Goal: Task Accomplishment & Management: Use online tool/utility

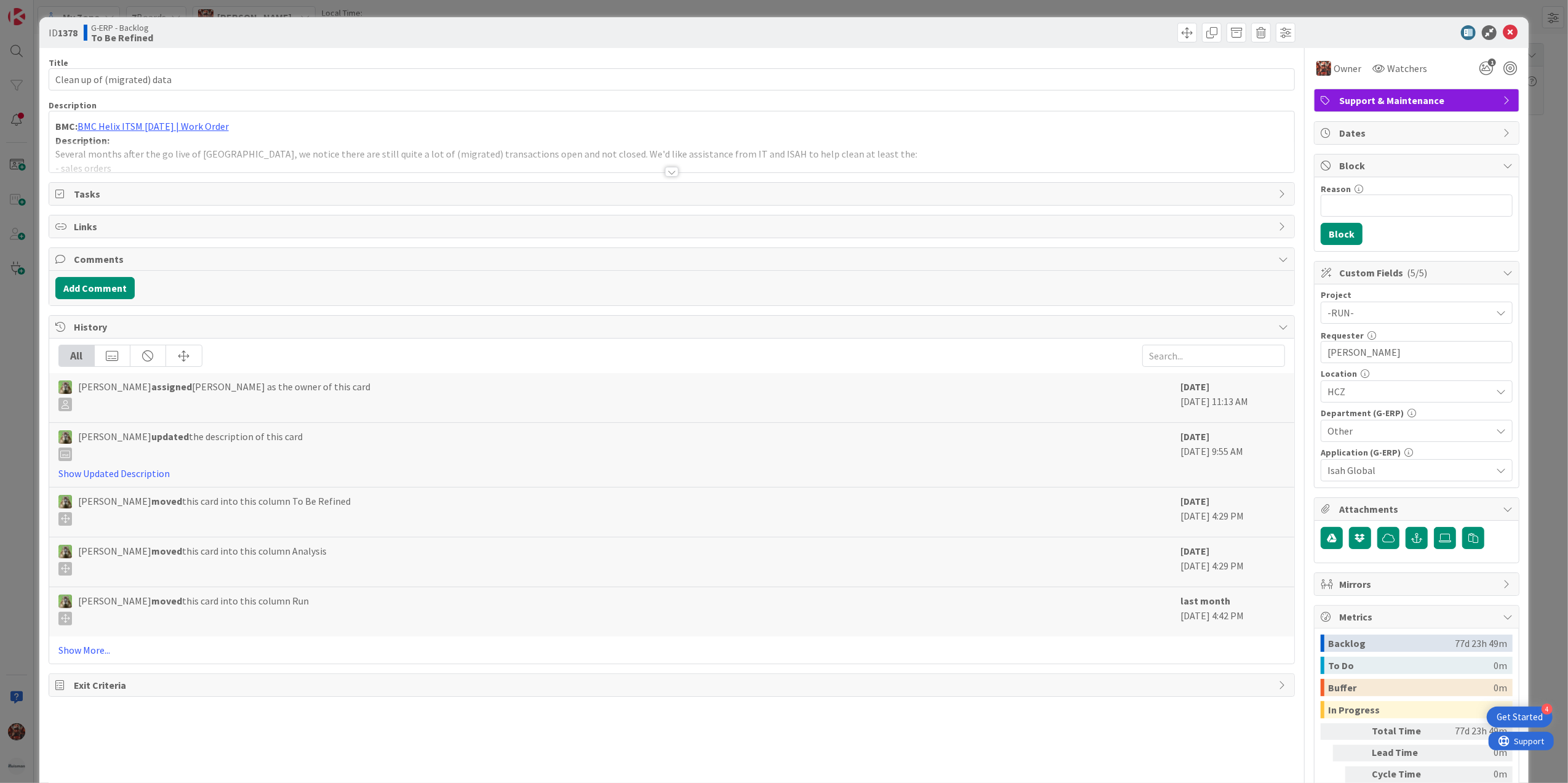
click at [665, 174] on div at bounding box center [672, 172] width 13 height 10
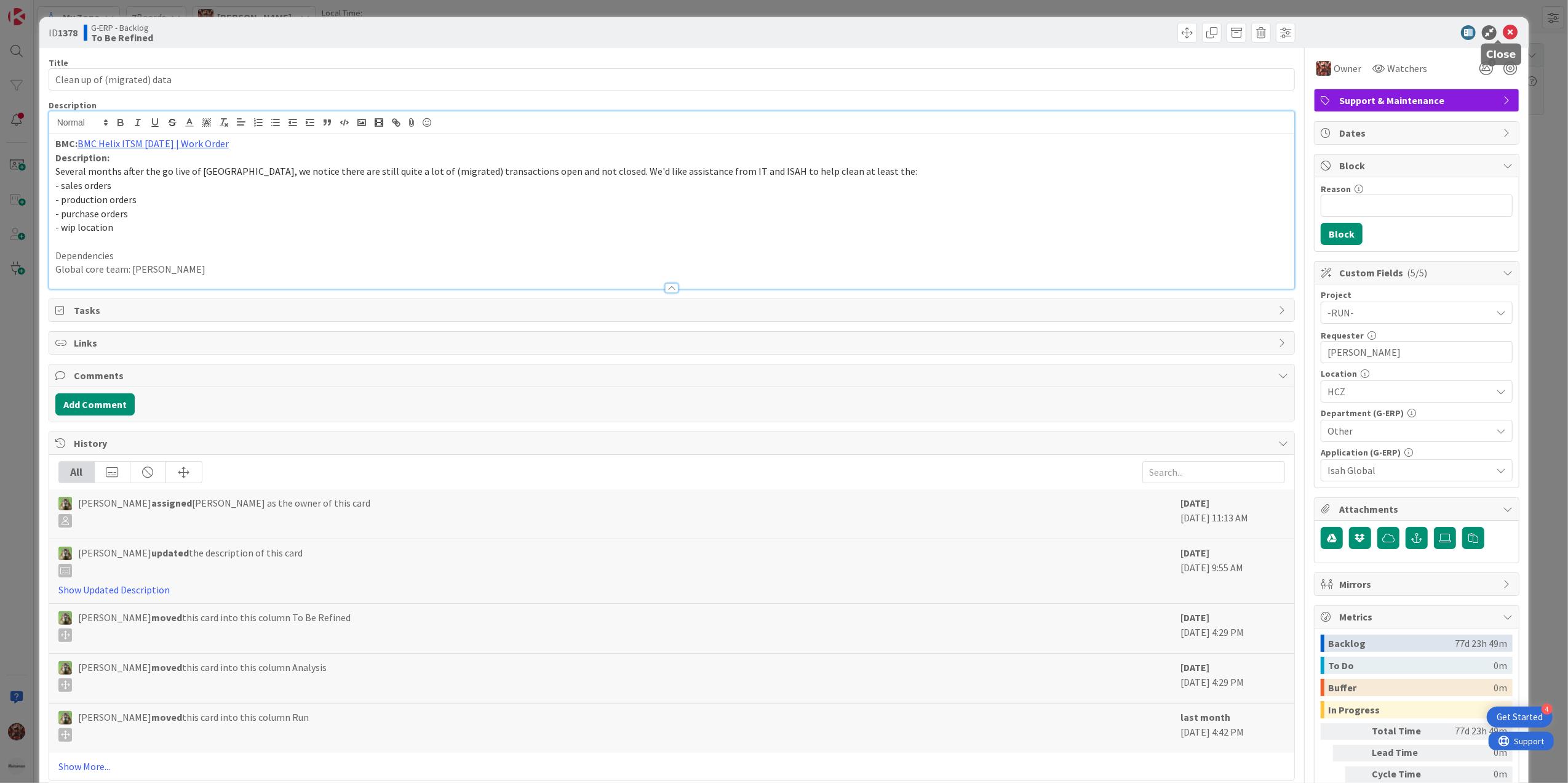
click at [1503, 32] on icon at bounding box center [1510, 32] width 15 height 15
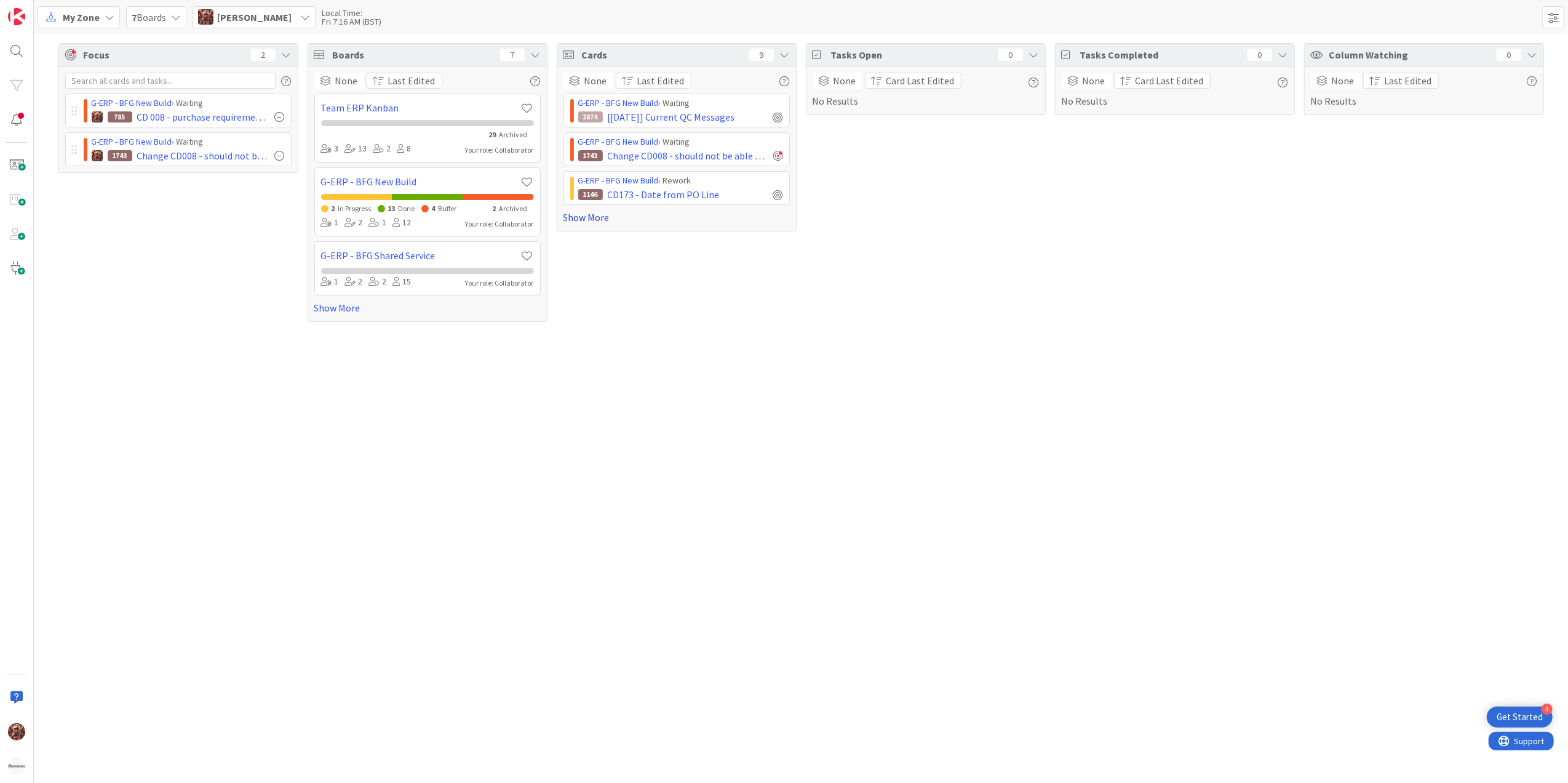
click at [593, 215] on link "Show More" at bounding box center [677, 217] width 226 height 15
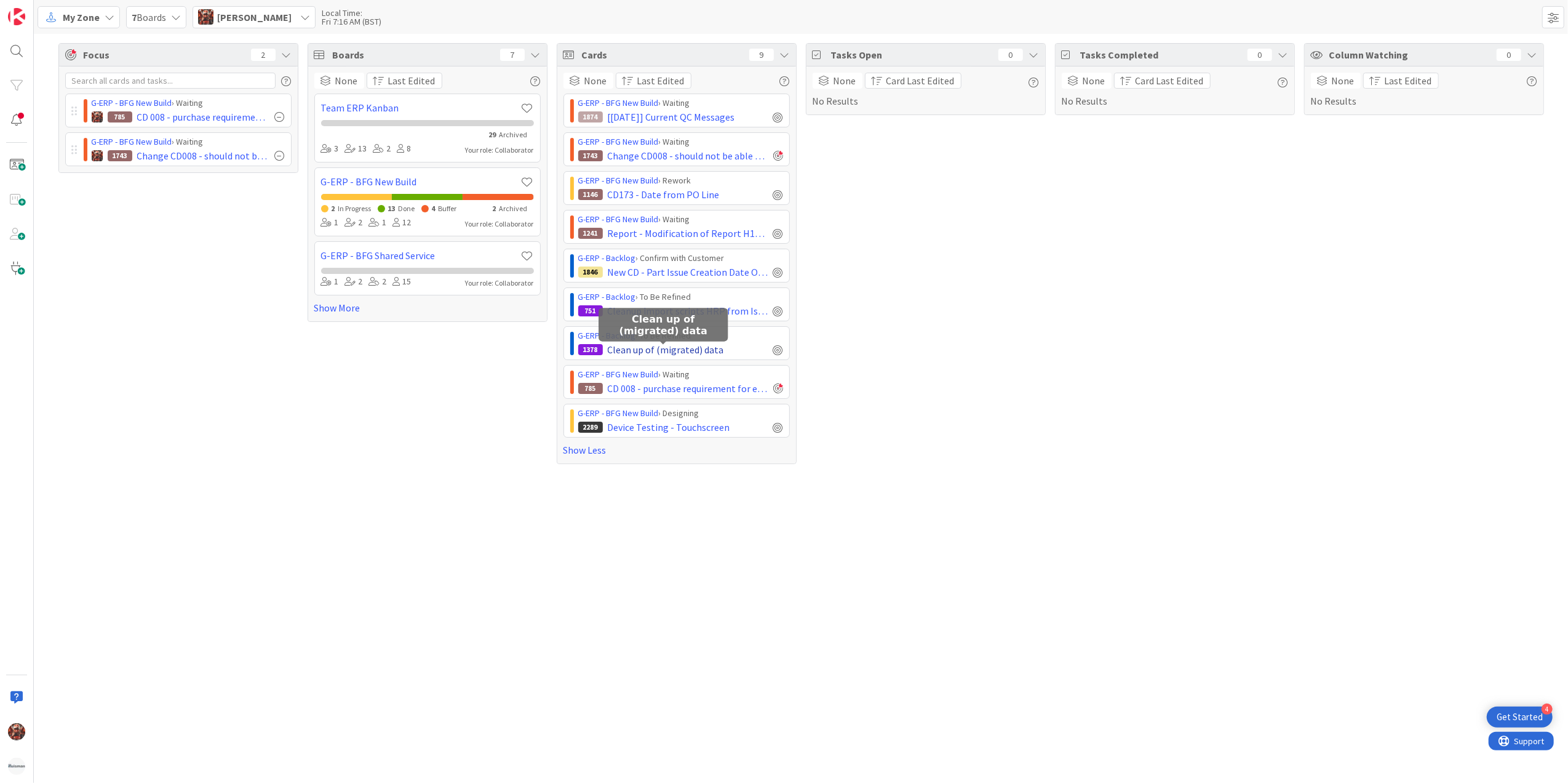
click at [700, 351] on span "Clean up of (migrated) data" at bounding box center [665, 349] width 116 height 15
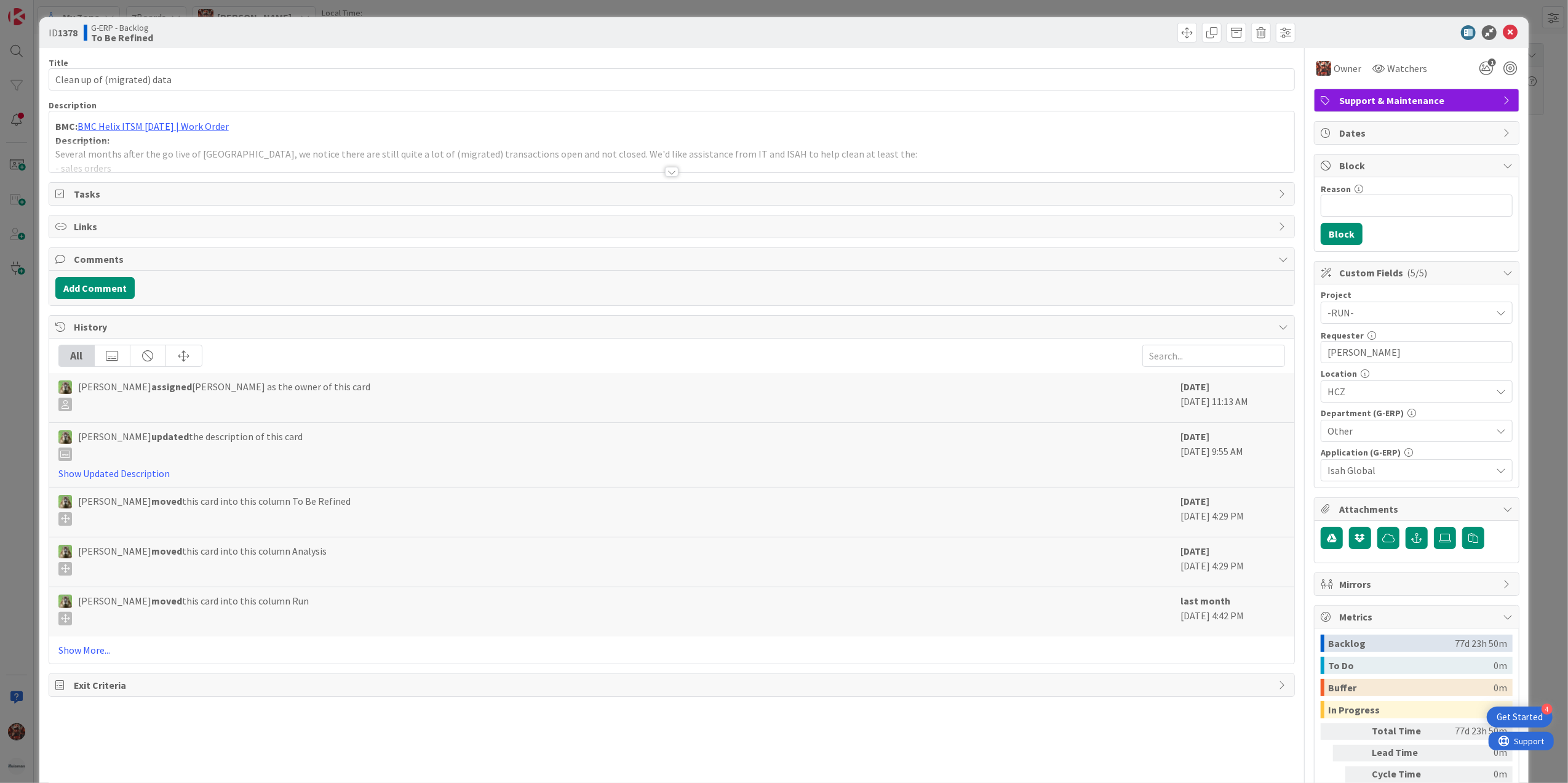
click at [665, 171] on div at bounding box center [672, 172] width 13 height 10
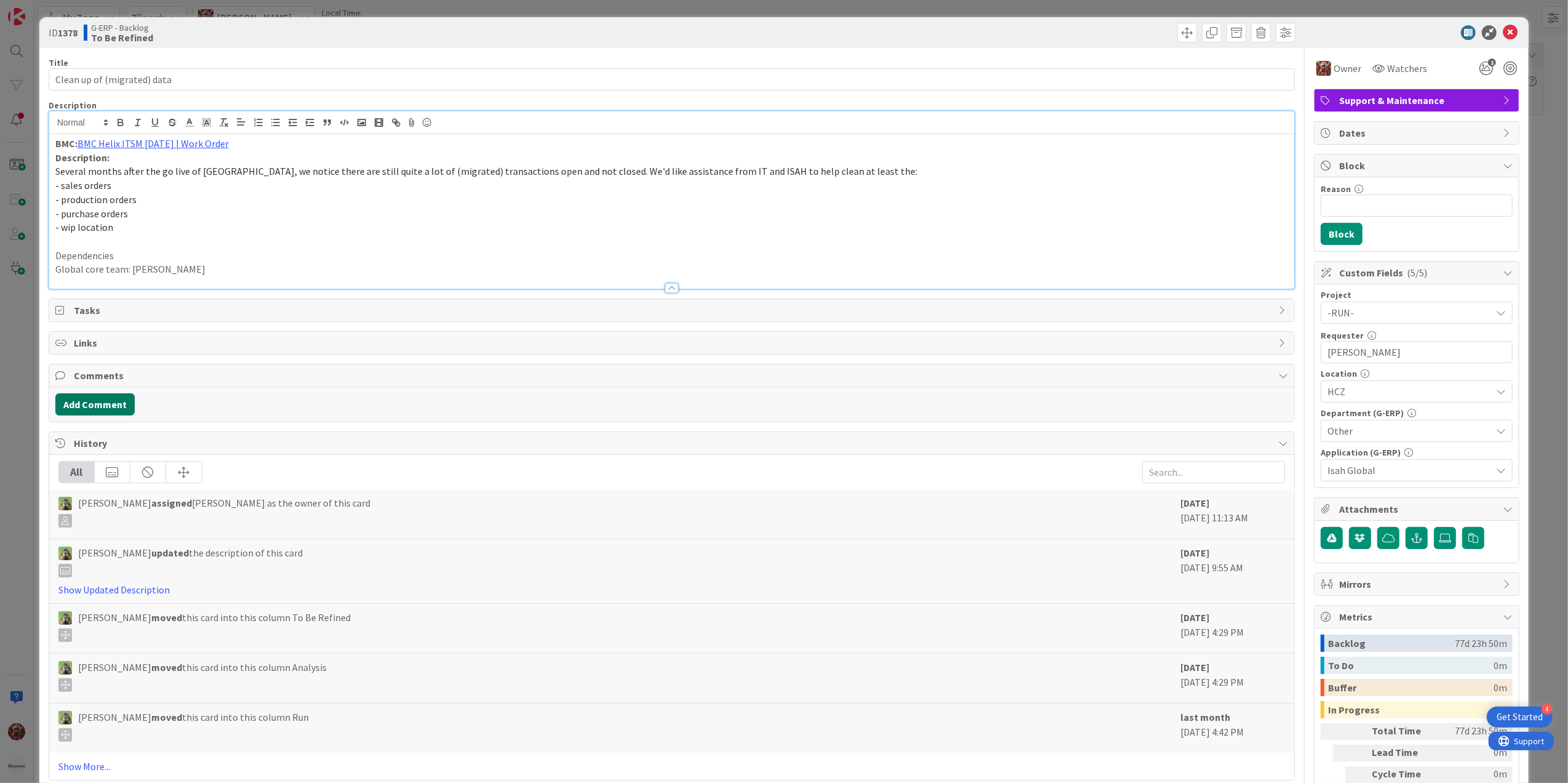
click at [99, 403] on button "Add Comment" at bounding box center [95, 405] width 79 height 22
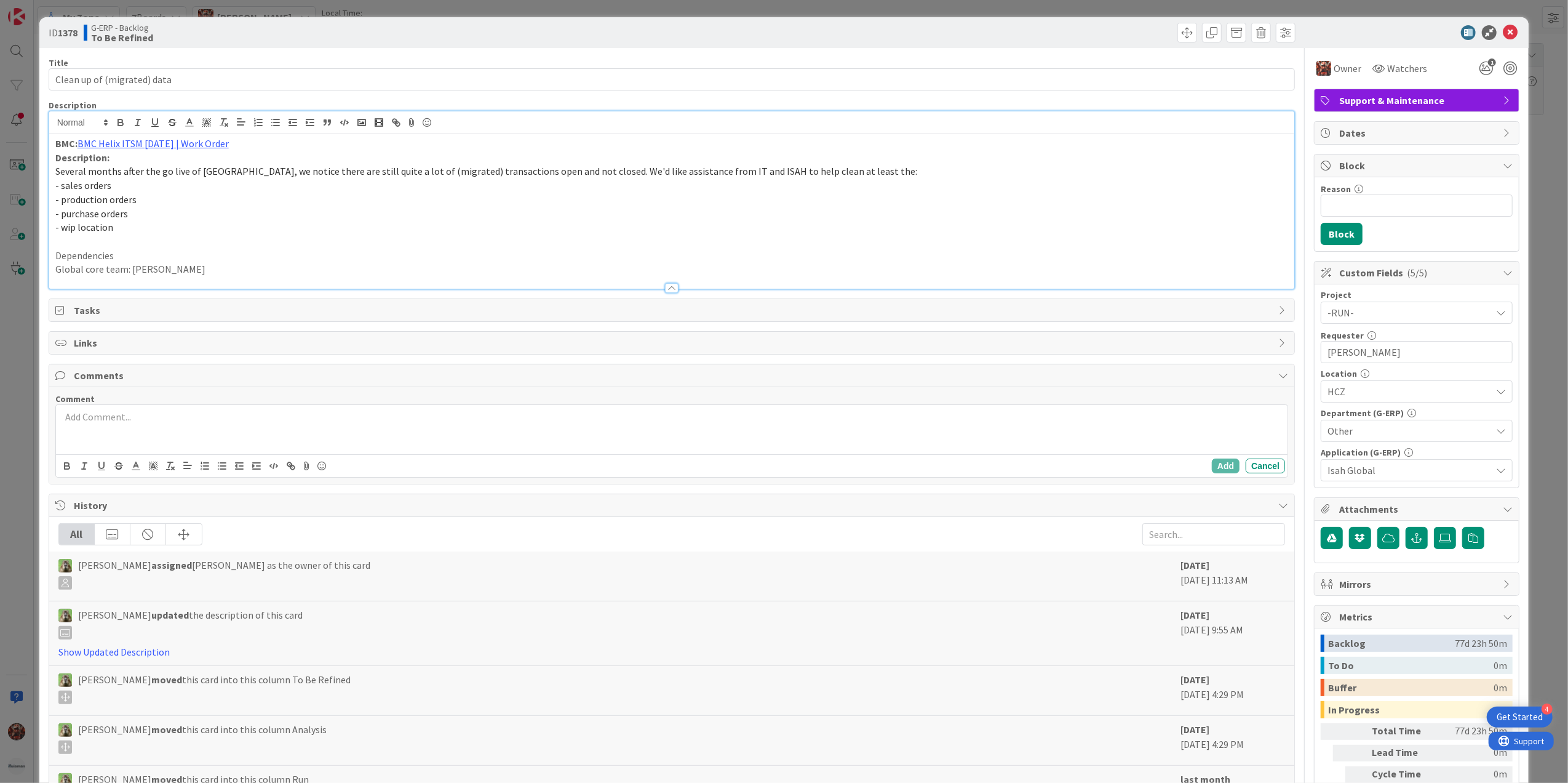
click at [108, 424] on p at bounding box center [672, 417] width 1222 height 14
drag, startPoint x: 85, startPoint y: 418, endPoint x: 32, endPoint y: 418, distance: 53.0
click at [32, 418] on div "ID 1378 G-ERP - Backlog To Be Refined Title 27 / 128 Clean up of (migrated) dat…" at bounding box center [784, 392] width 1568 height 783
click at [1212, 466] on button "Add" at bounding box center [1225, 465] width 27 height 15
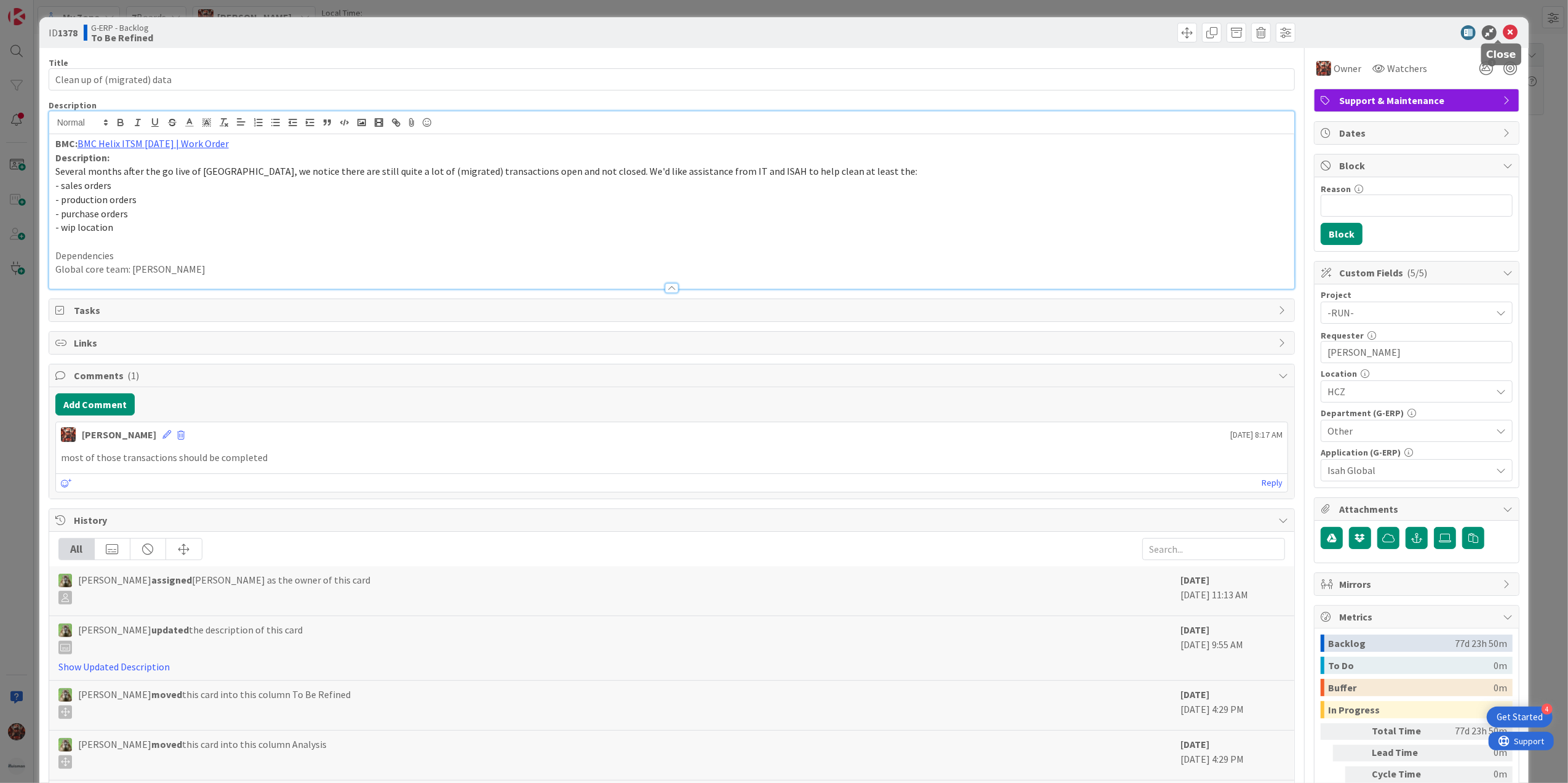
click at [1503, 27] on icon at bounding box center [1510, 32] width 15 height 15
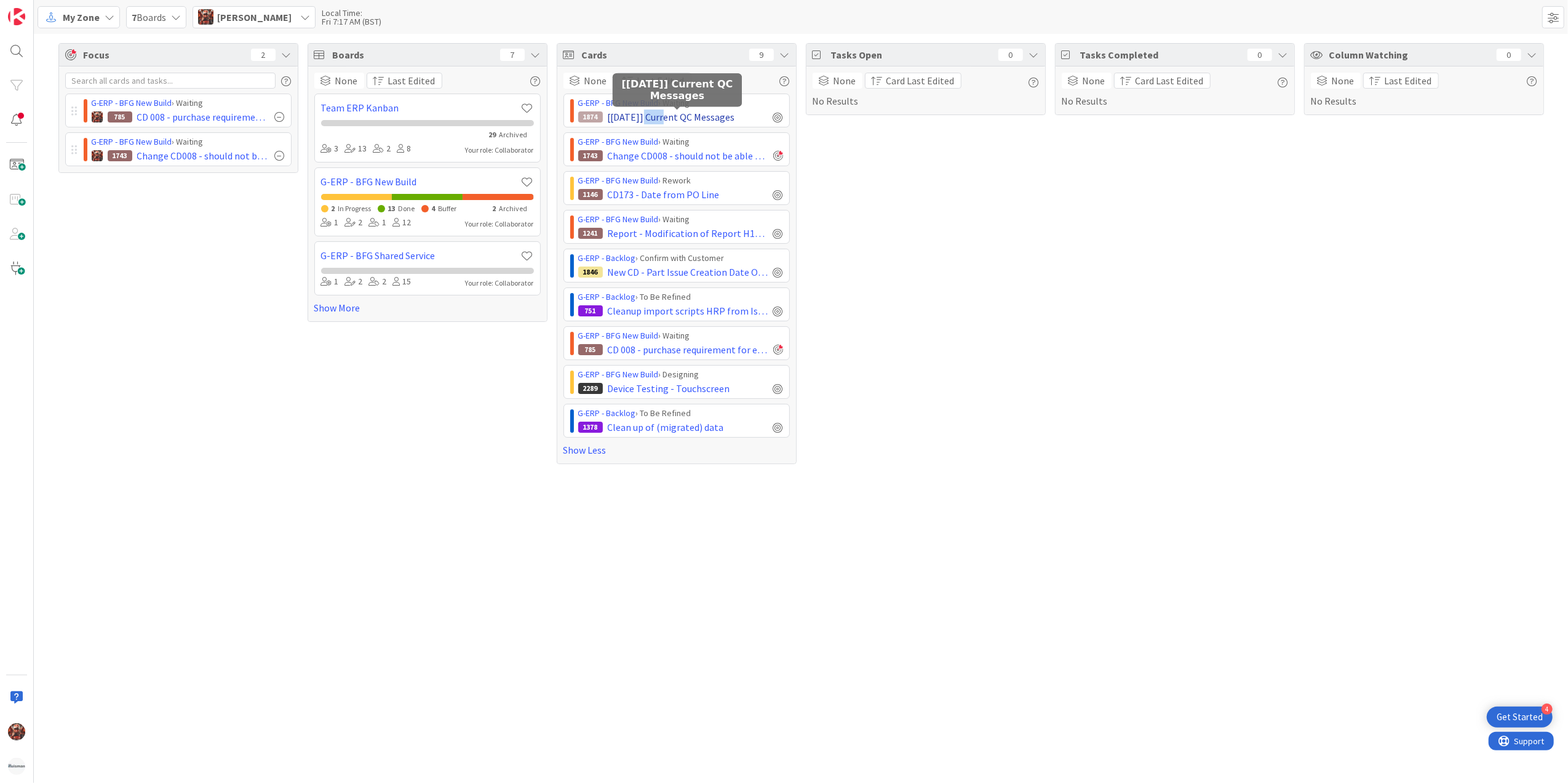
click at [640, 115] on span "[[DATE]] Current QC Messages" at bounding box center [671, 117] width 127 height 15
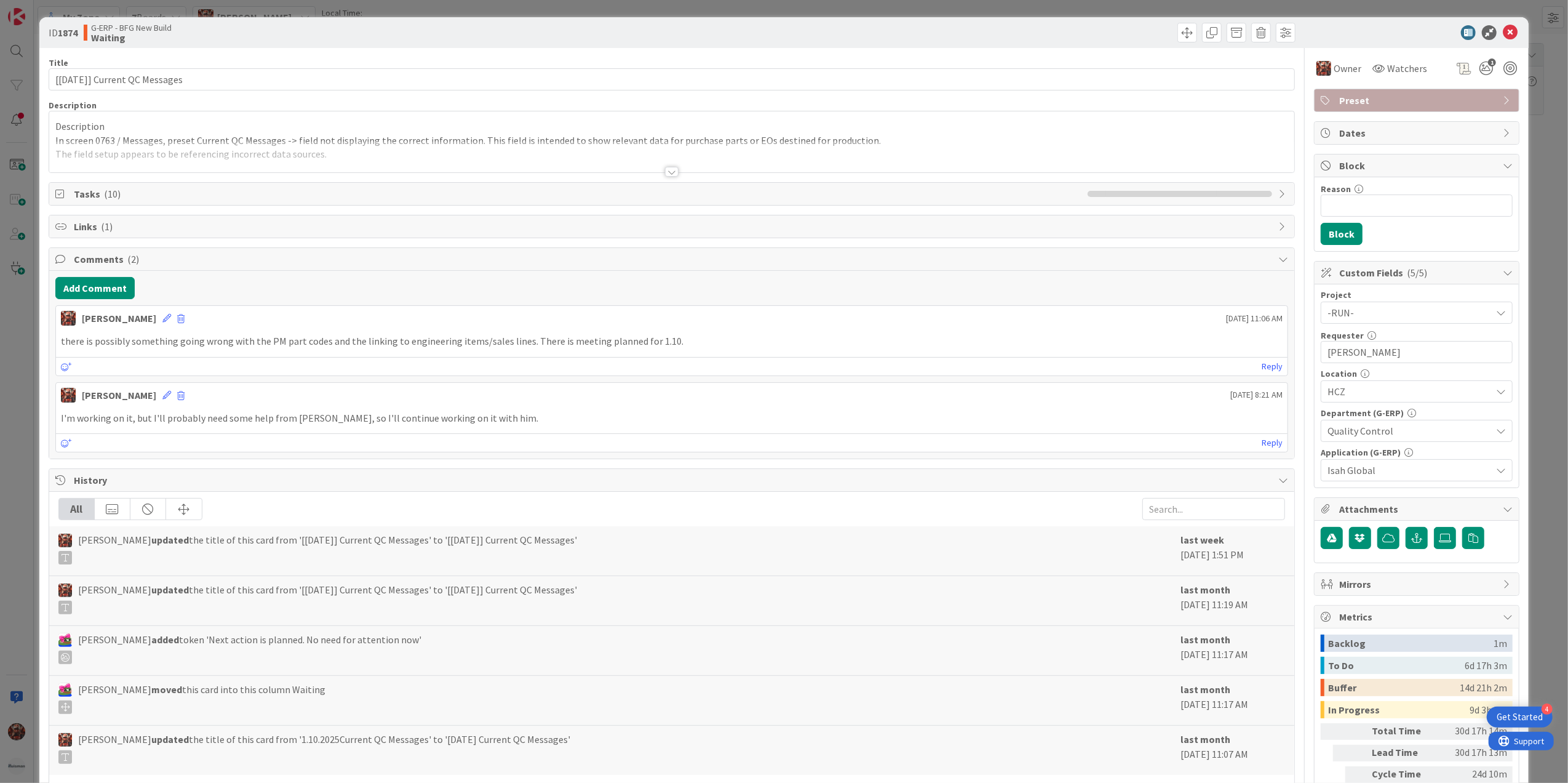
click at [445, 54] on div "Title 32 / 128 [[DATE]] Current QC Messages Description Description In screen 0…" at bounding box center [672, 443] width 1247 height 790
click at [1503, 30] on icon at bounding box center [1510, 32] width 15 height 15
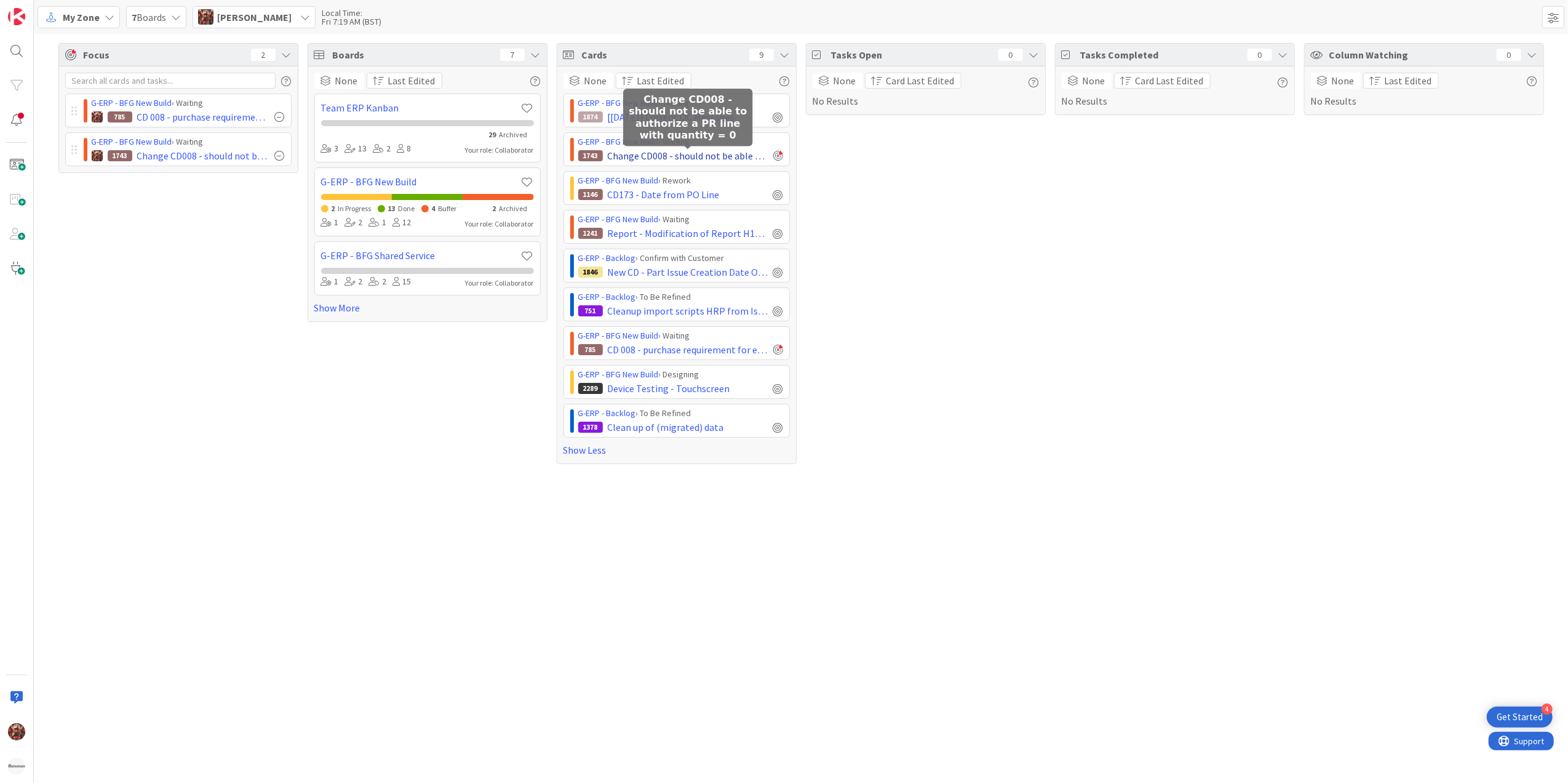
click at [683, 153] on span "Change CD008 - should not be able to authorize a PR line with quantity = 0" at bounding box center [688, 155] width 161 height 15
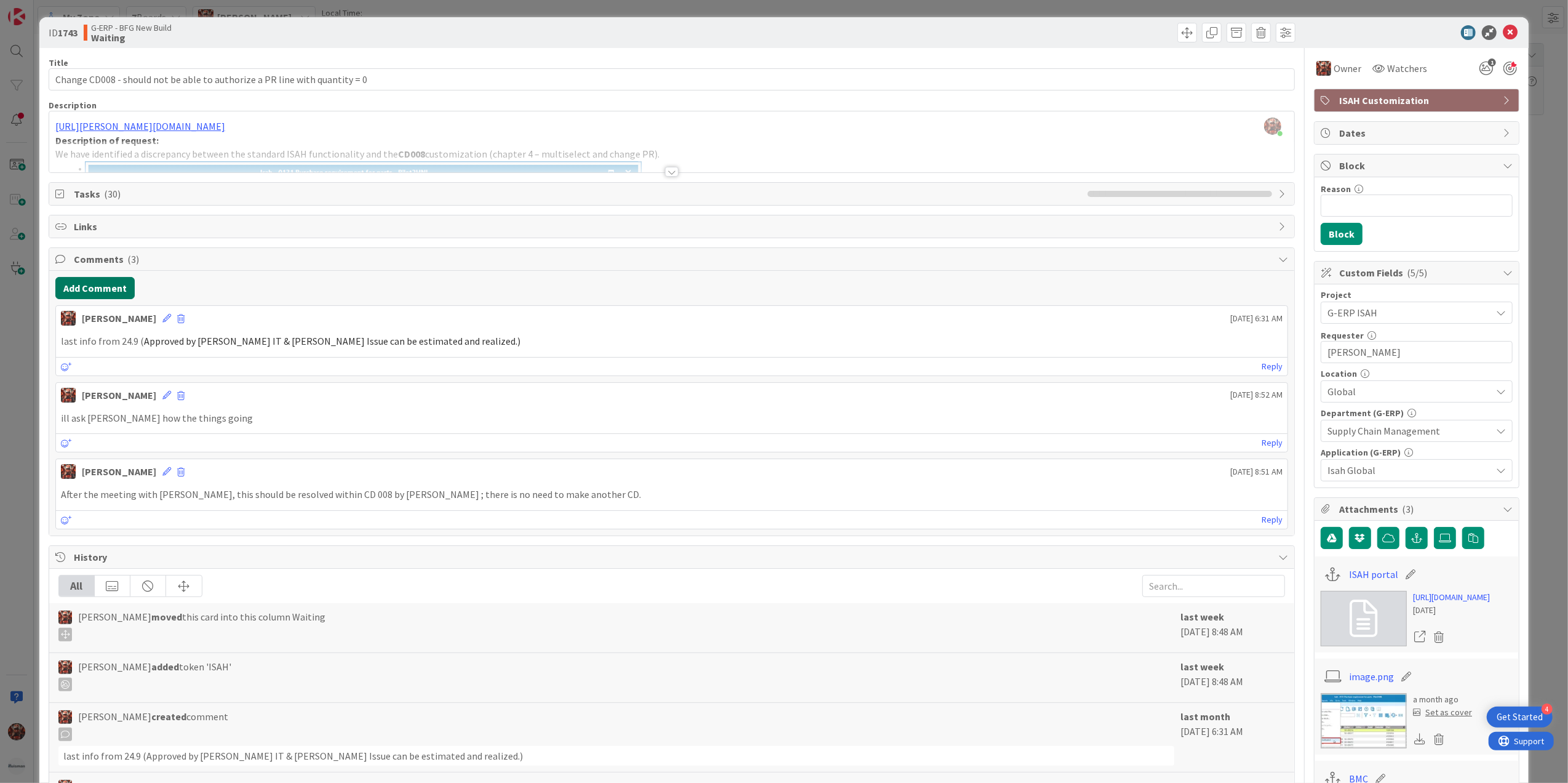
click at [77, 286] on button "Add Comment" at bounding box center [95, 288] width 79 height 22
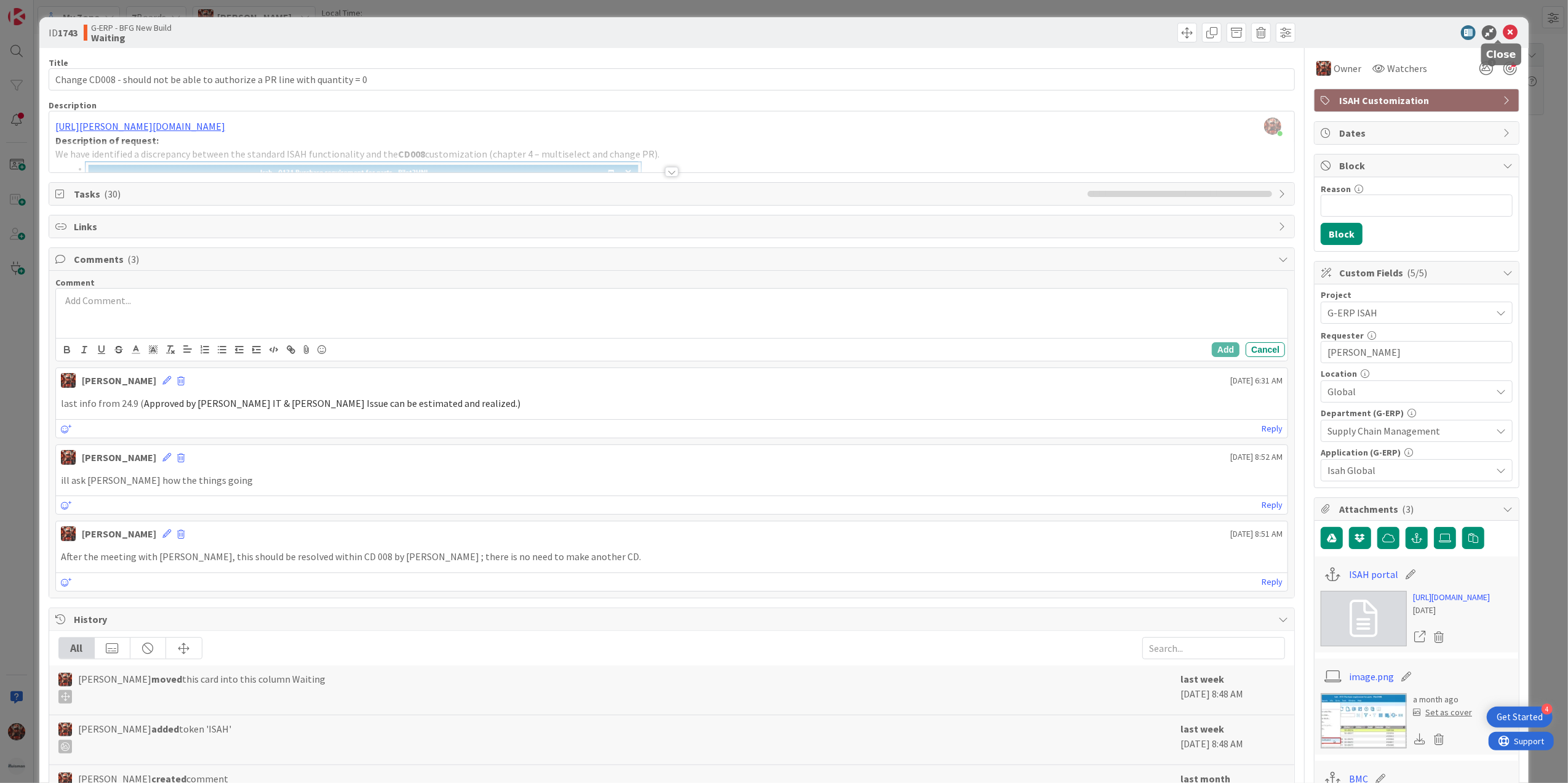
click at [1503, 33] on icon at bounding box center [1510, 32] width 15 height 15
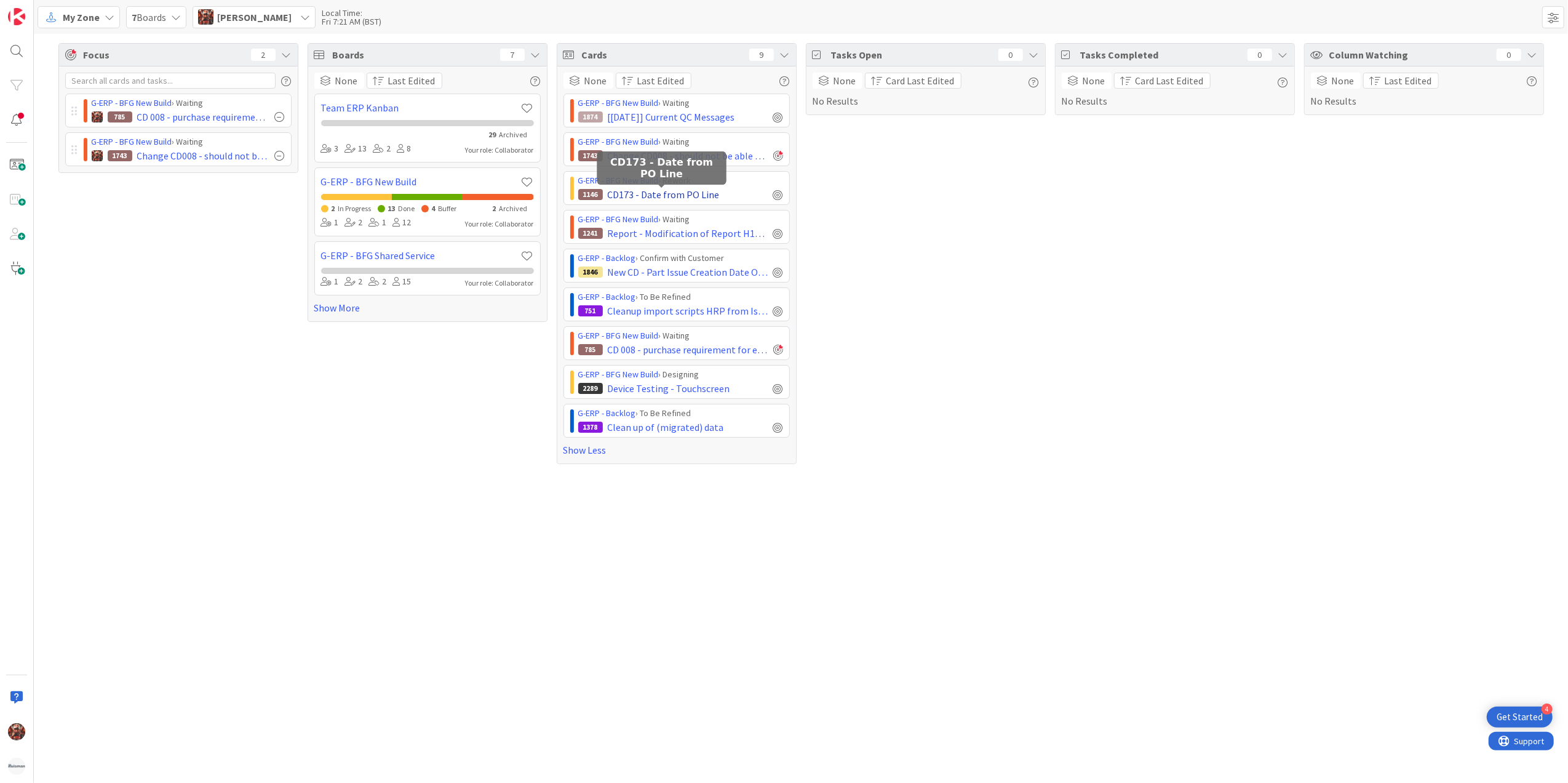
click at [665, 195] on span "CD173 - Date from PO Line" at bounding box center [663, 194] width 112 height 15
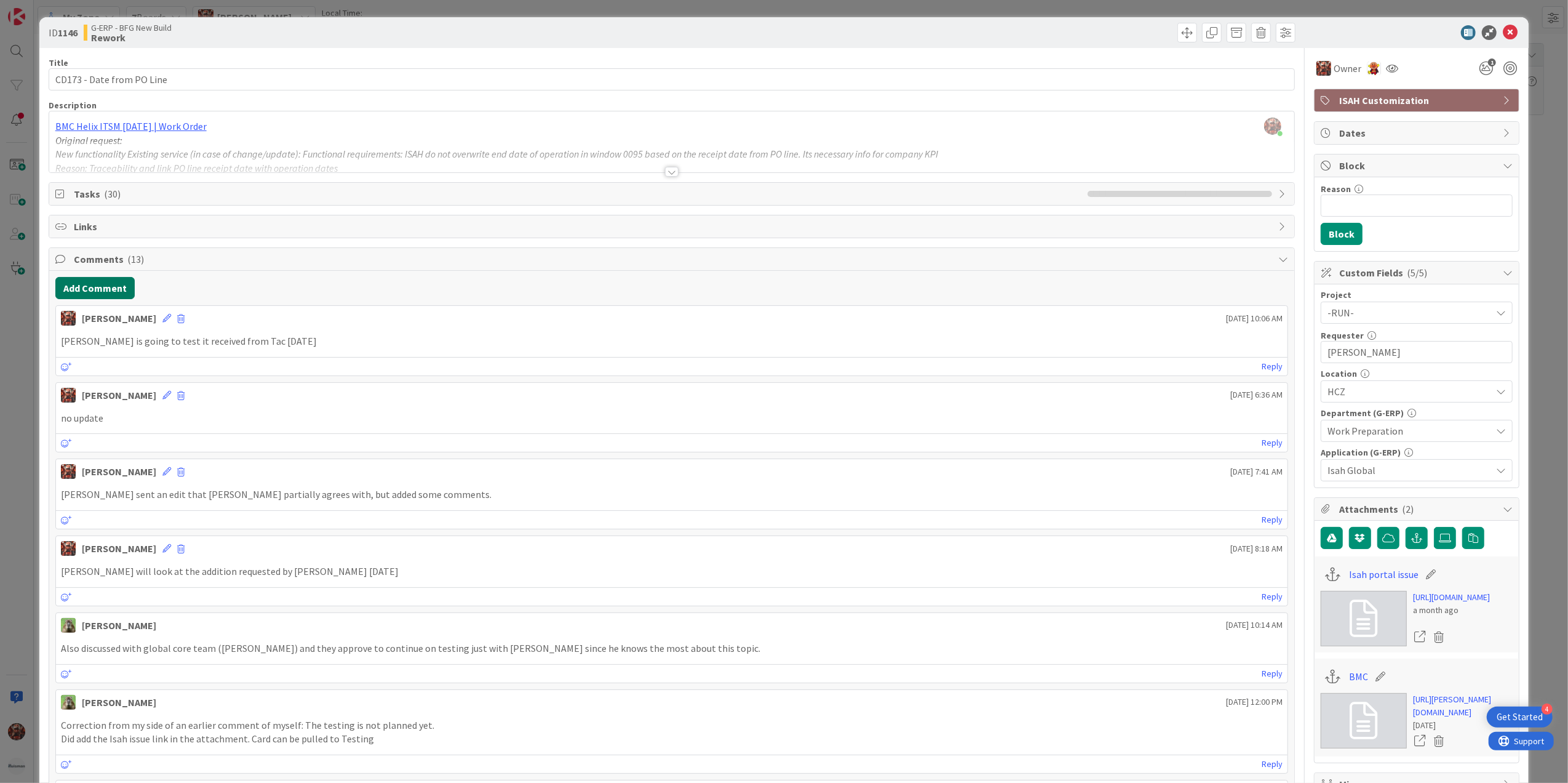
click at [115, 284] on button "Add Comment" at bounding box center [95, 288] width 79 height 22
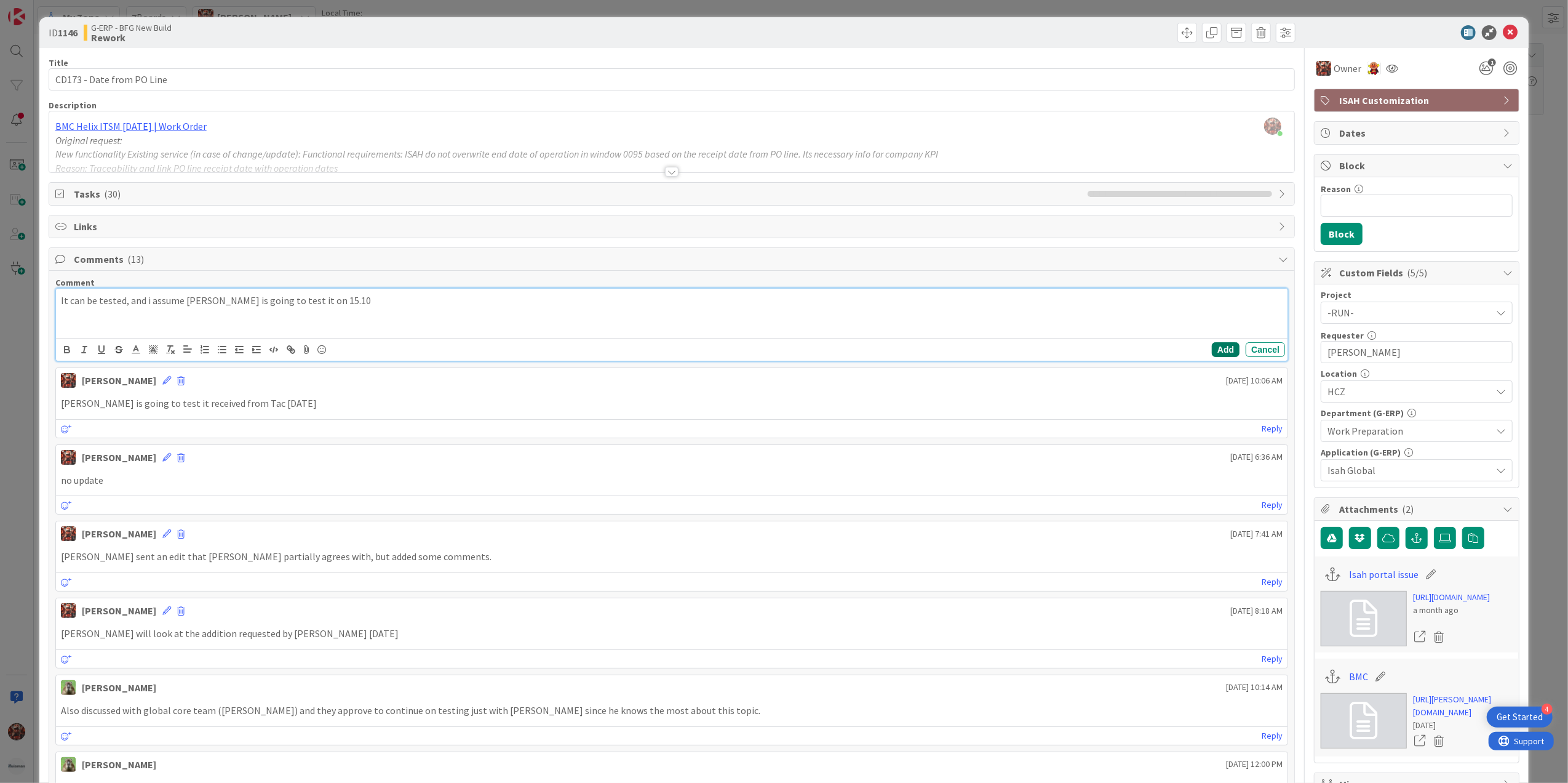
click at [1212, 351] on button "Add" at bounding box center [1225, 349] width 27 height 15
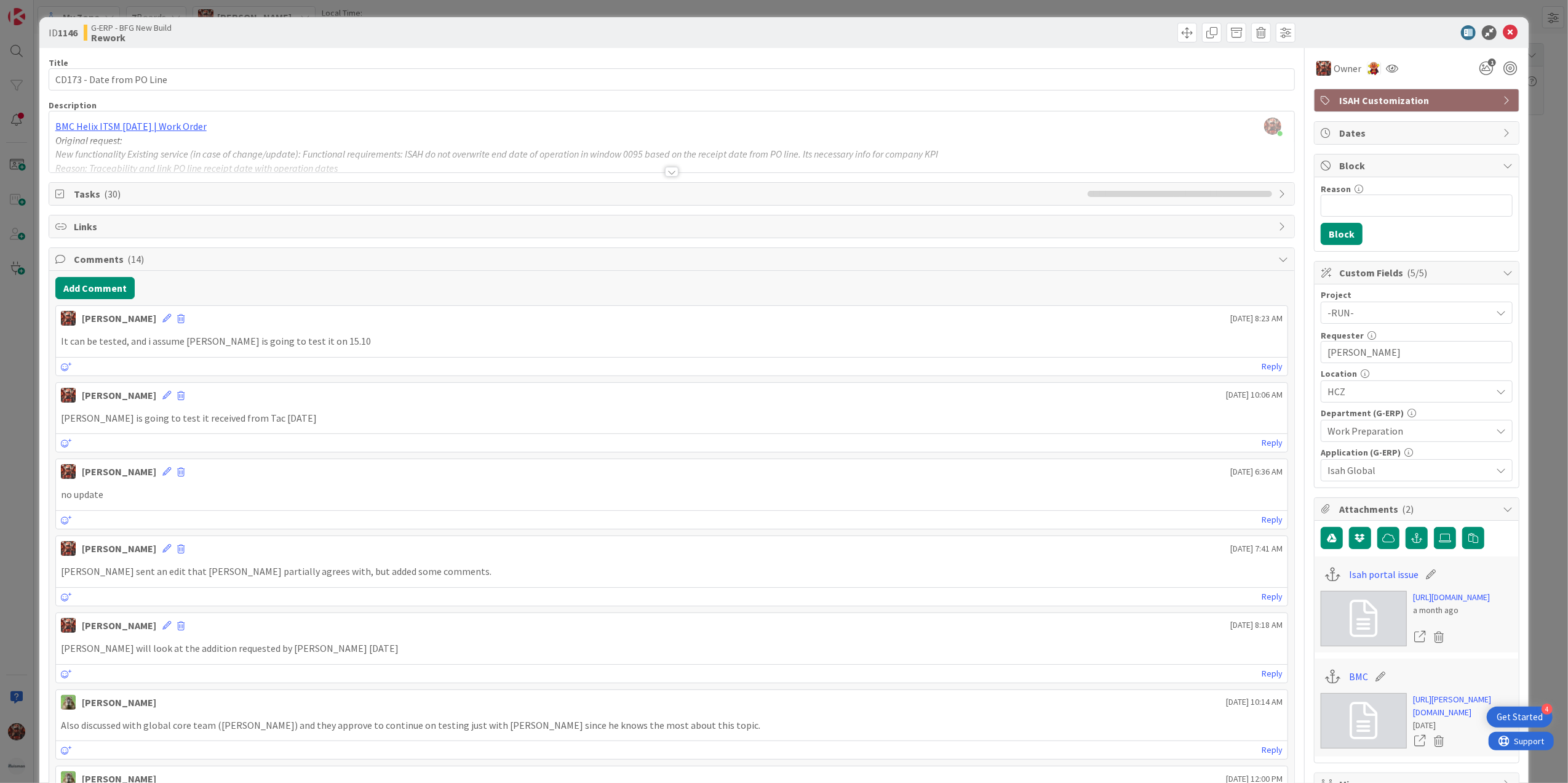
click at [1503, 31] on icon at bounding box center [1510, 32] width 15 height 15
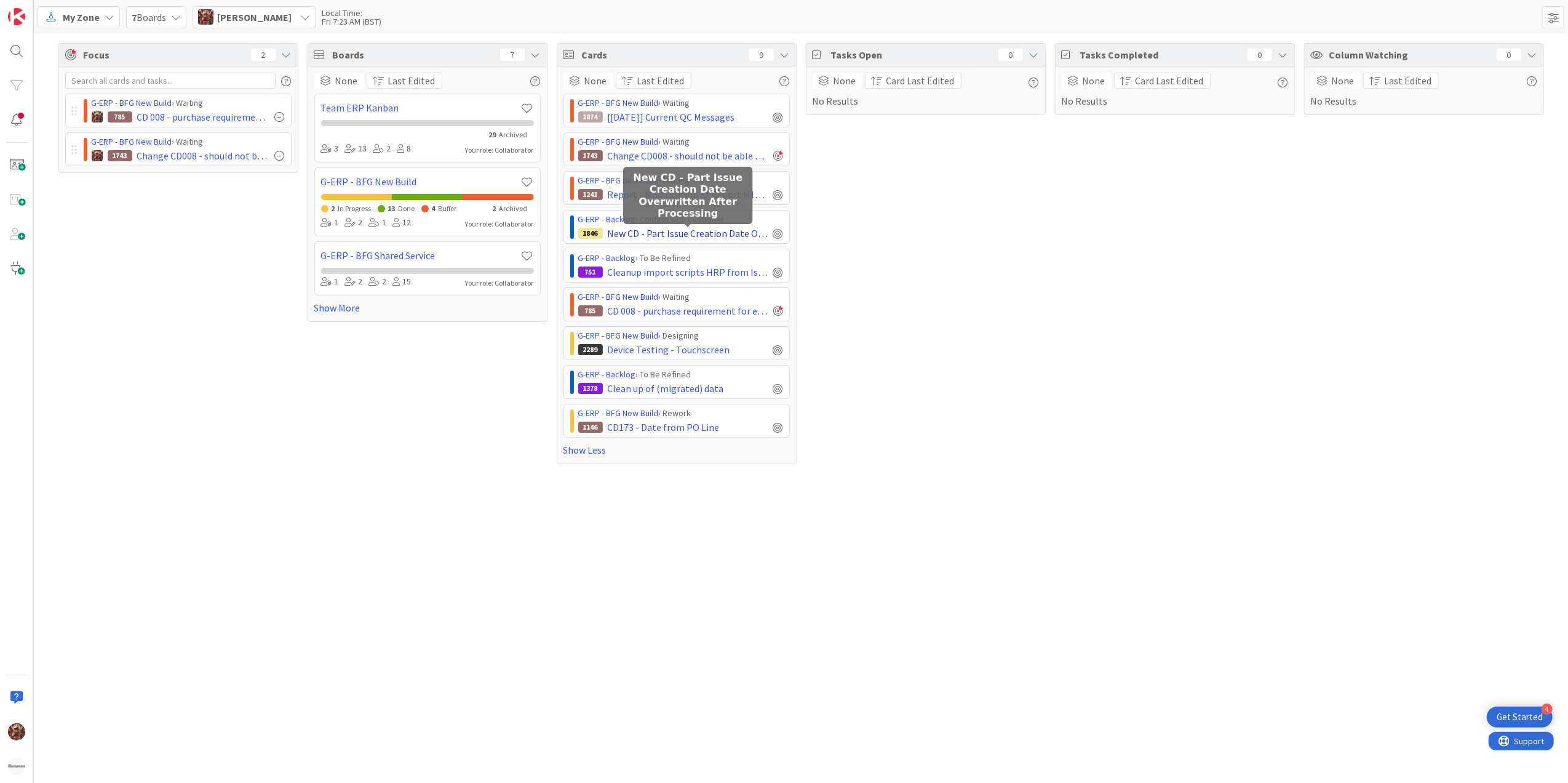
click at [677, 237] on span "New CD - Part Issue Creation Date Overwritten After Processing" at bounding box center [688, 233] width 161 height 15
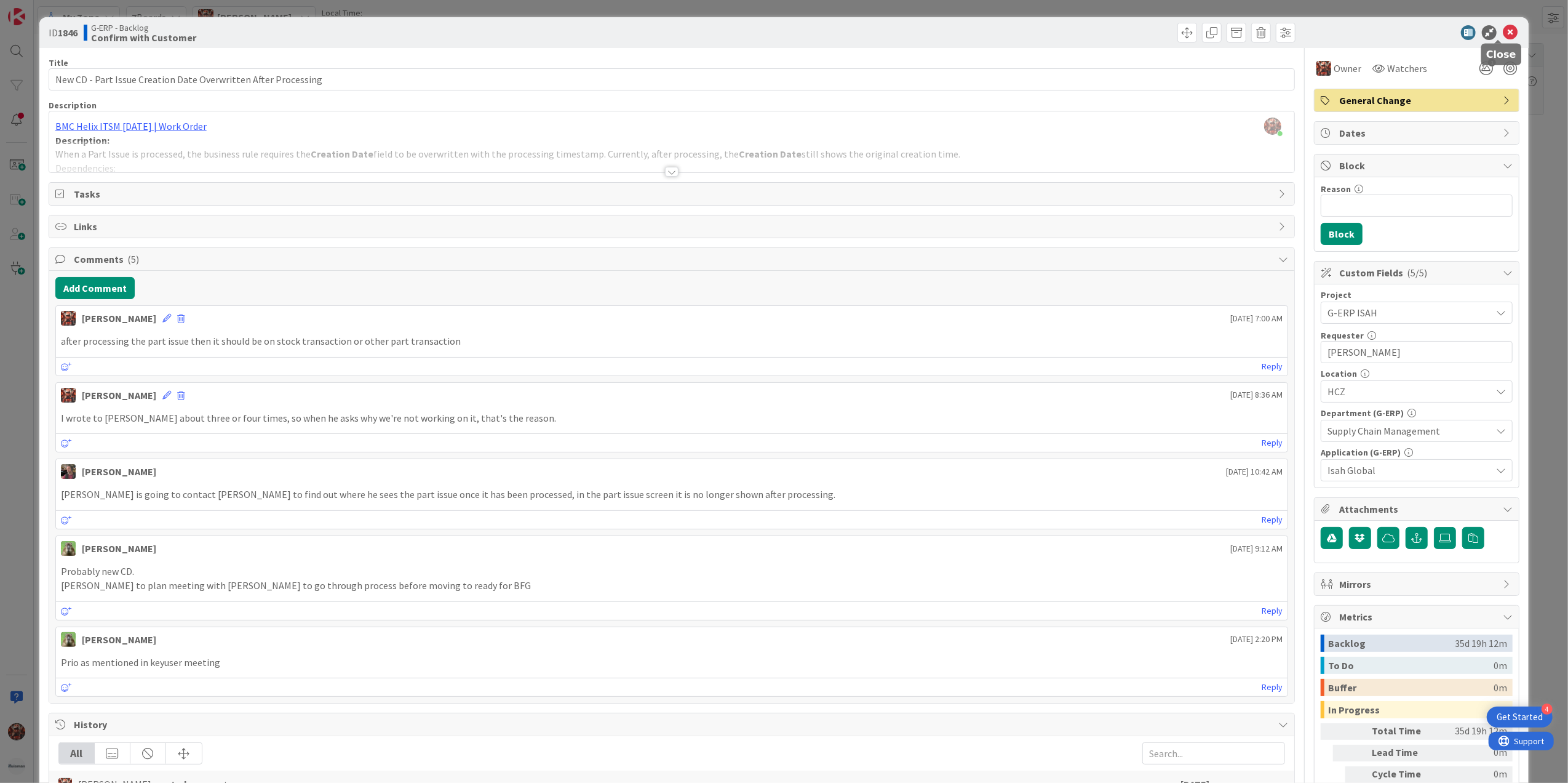
click at [1503, 27] on icon at bounding box center [1510, 32] width 15 height 15
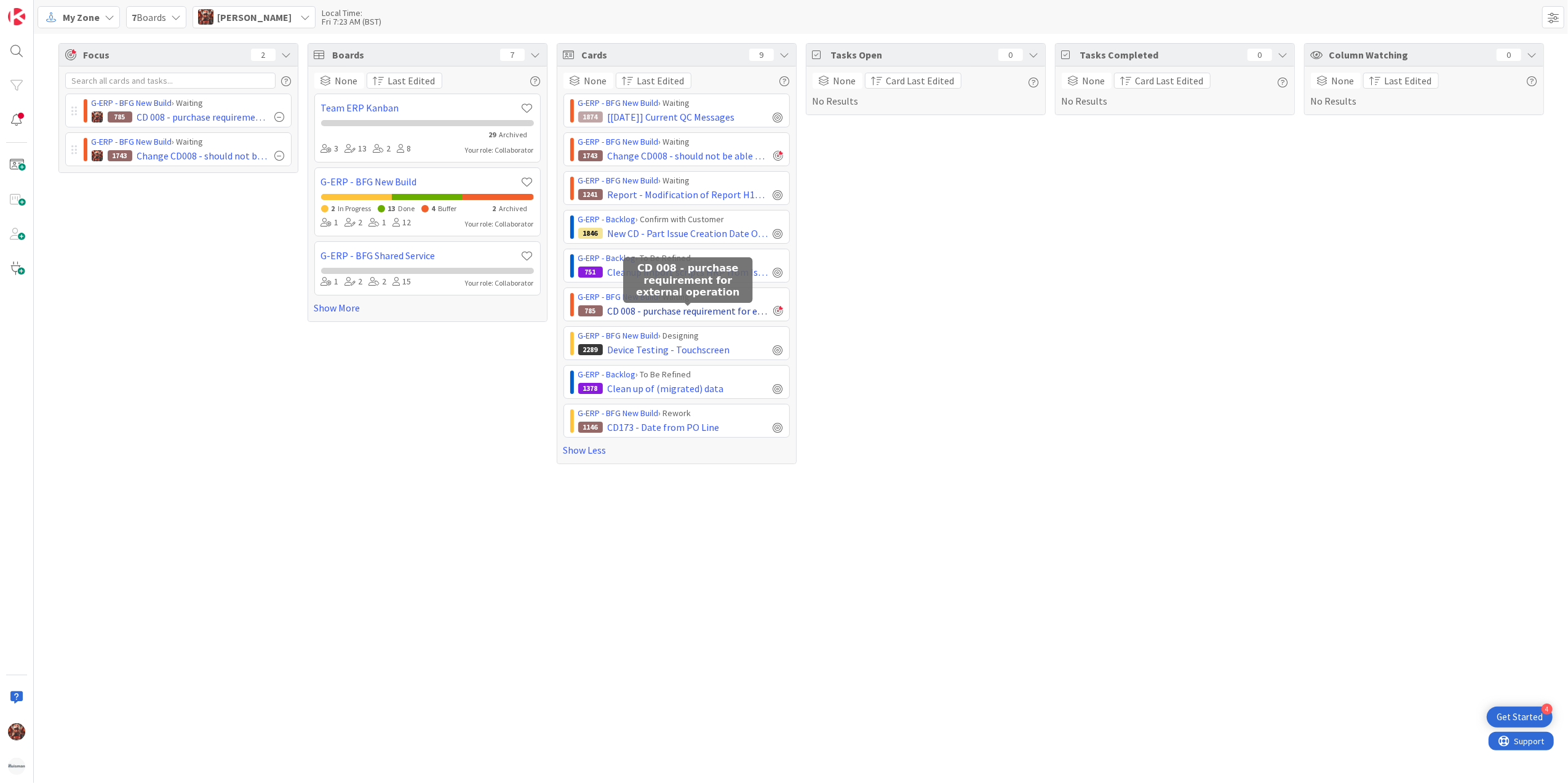
click at [688, 314] on span "CD 008 - purchase requirement for external operation" at bounding box center [688, 311] width 161 height 15
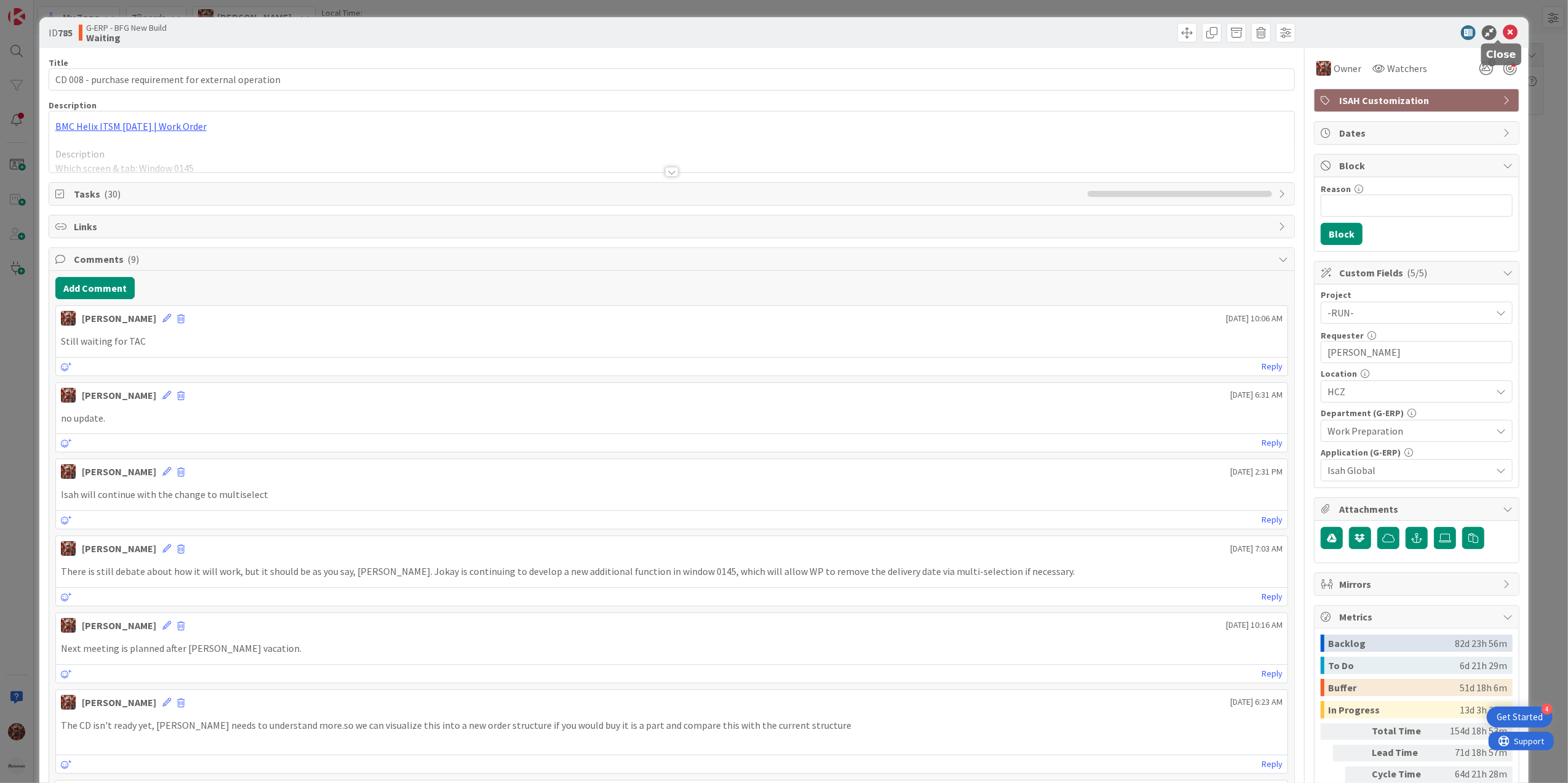
click at [1503, 31] on icon at bounding box center [1510, 32] width 15 height 15
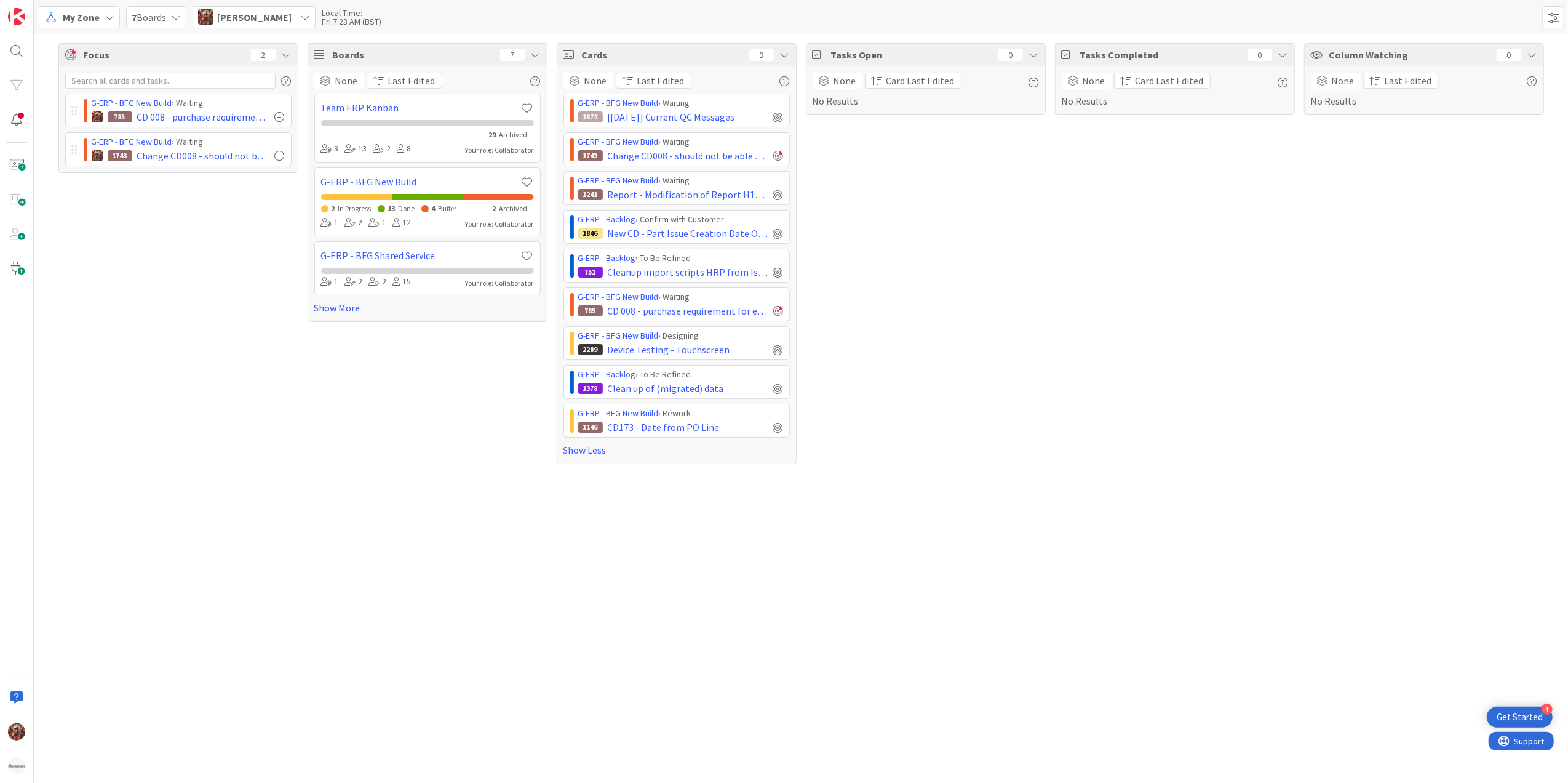
click at [989, 380] on div "Tasks Open 0 None Card Last Edited No Results" at bounding box center [925, 253] width 240 height 421
click at [22, 20] on img at bounding box center [16, 16] width 18 height 18
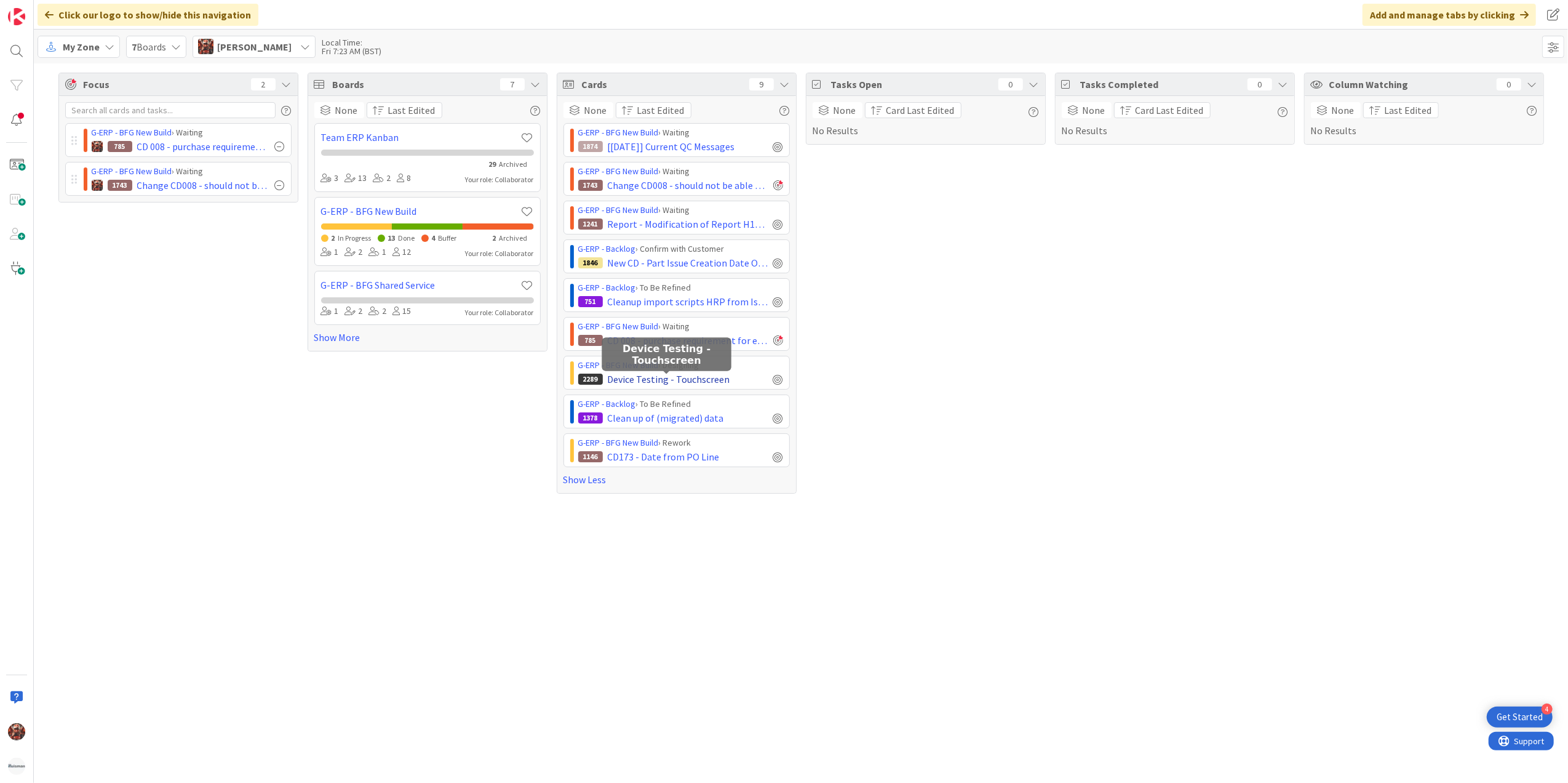
click at [620, 380] on span "Device Testing - Touchscreen" at bounding box center [669, 379] width 122 height 15
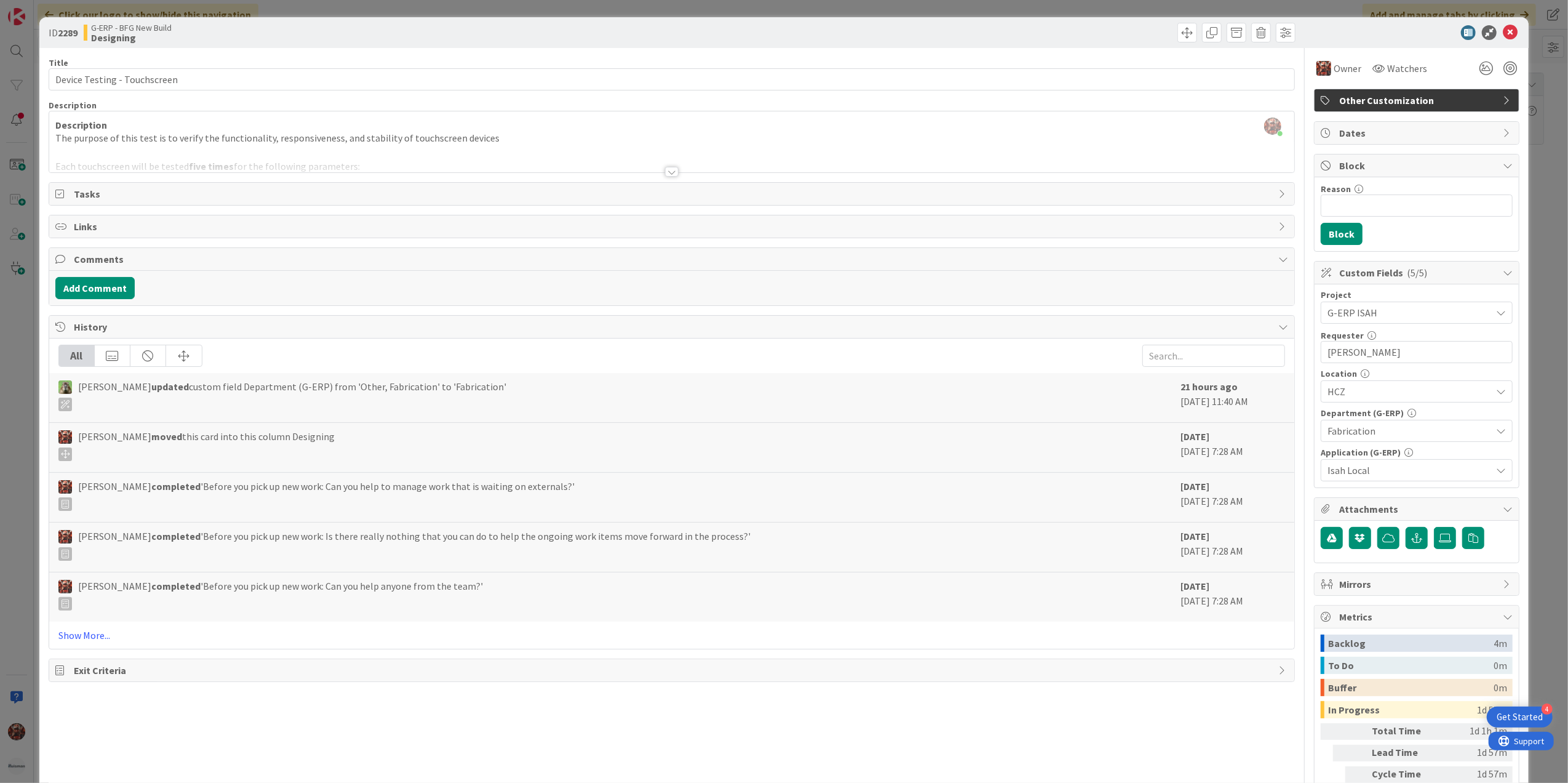
click at [675, 175] on div "Title 28 / 128 Device Testing - Touchscreen Description [PERSON_NAME] just join…" at bounding box center [672, 443] width 1247 height 790
click at [668, 174] on div at bounding box center [672, 172] width 13 height 10
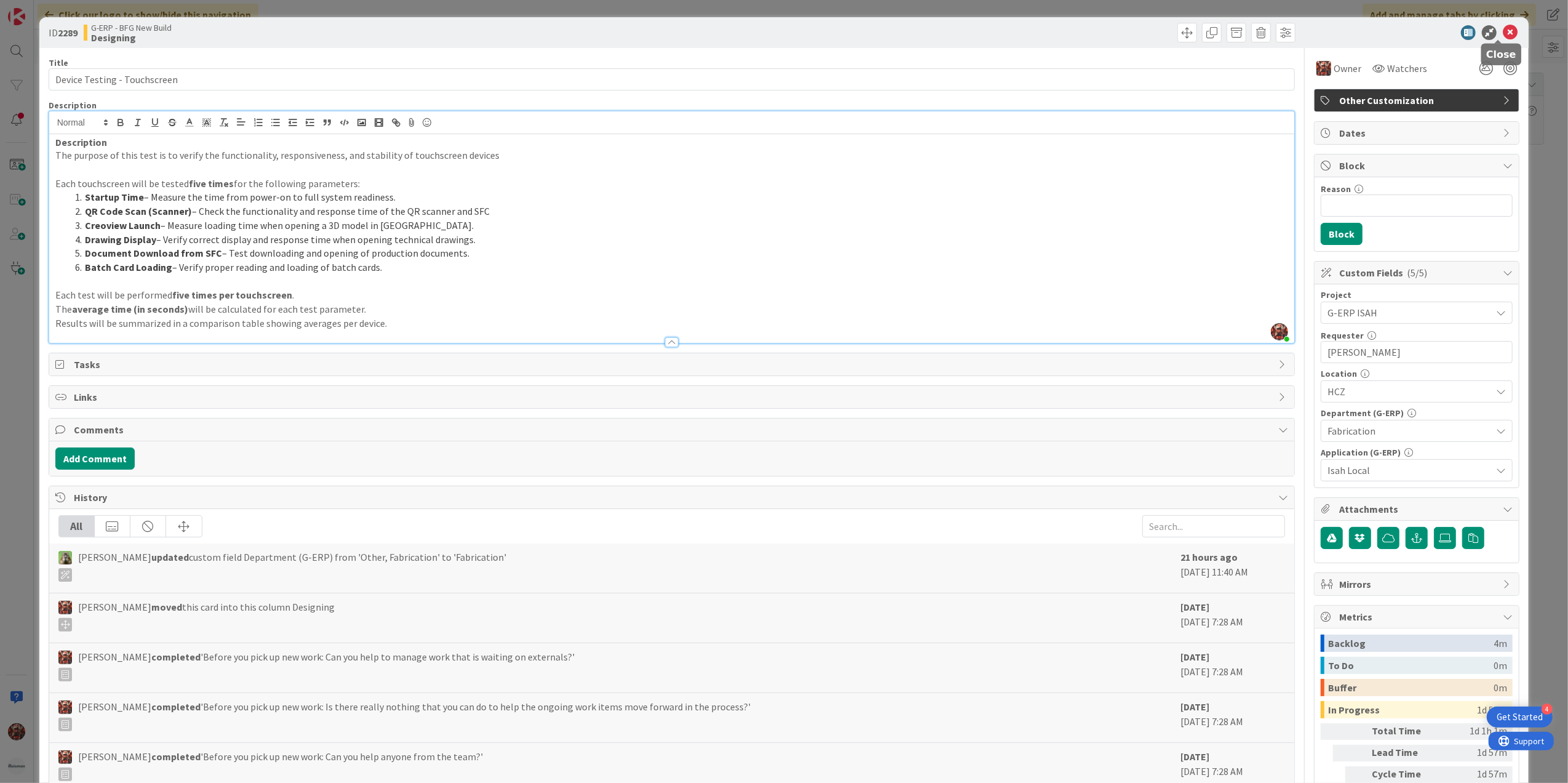
click at [1503, 30] on icon at bounding box center [1510, 32] width 15 height 15
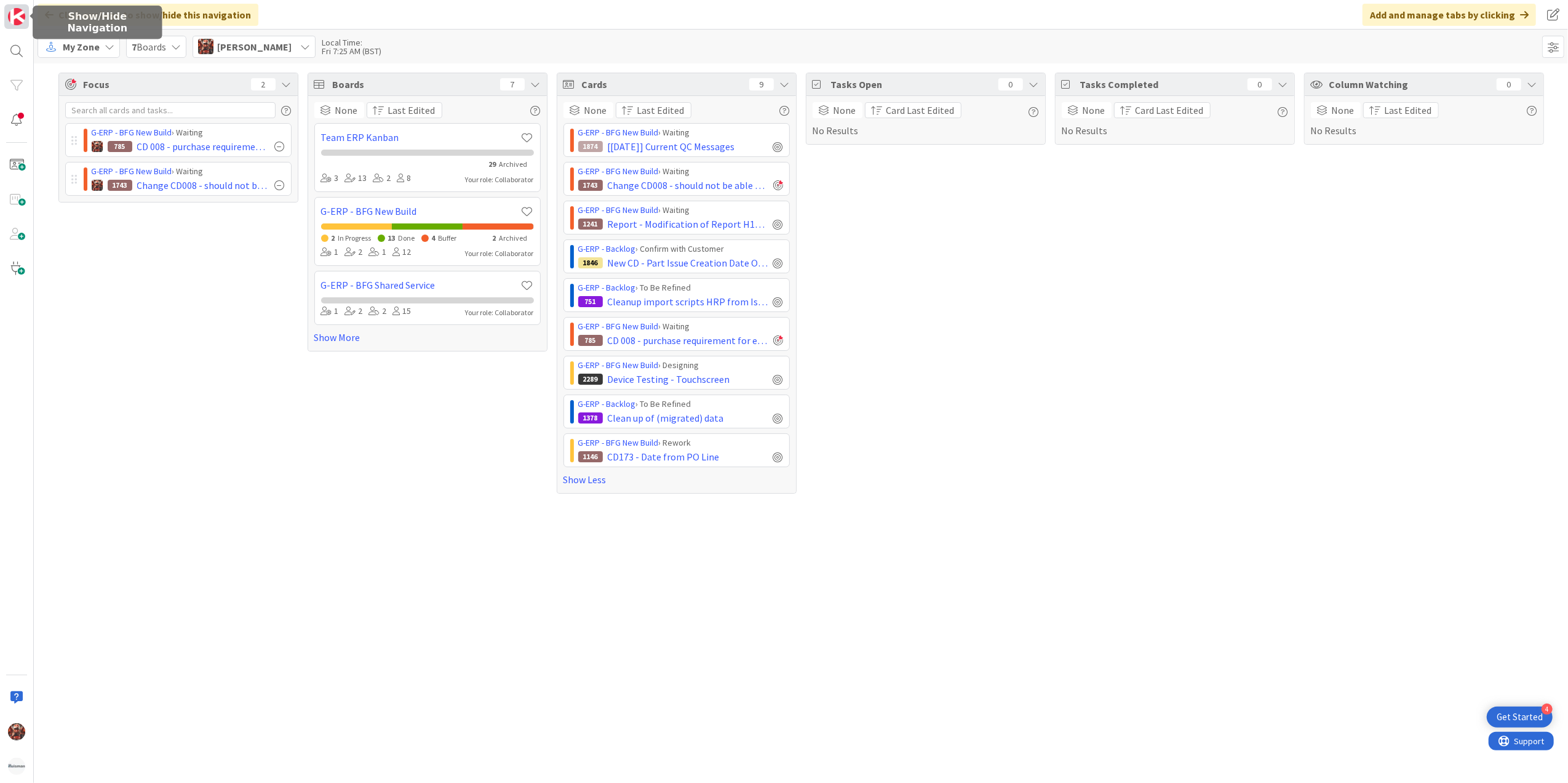
click at [21, 13] on img at bounding box center [16, 16] width 18 height 18
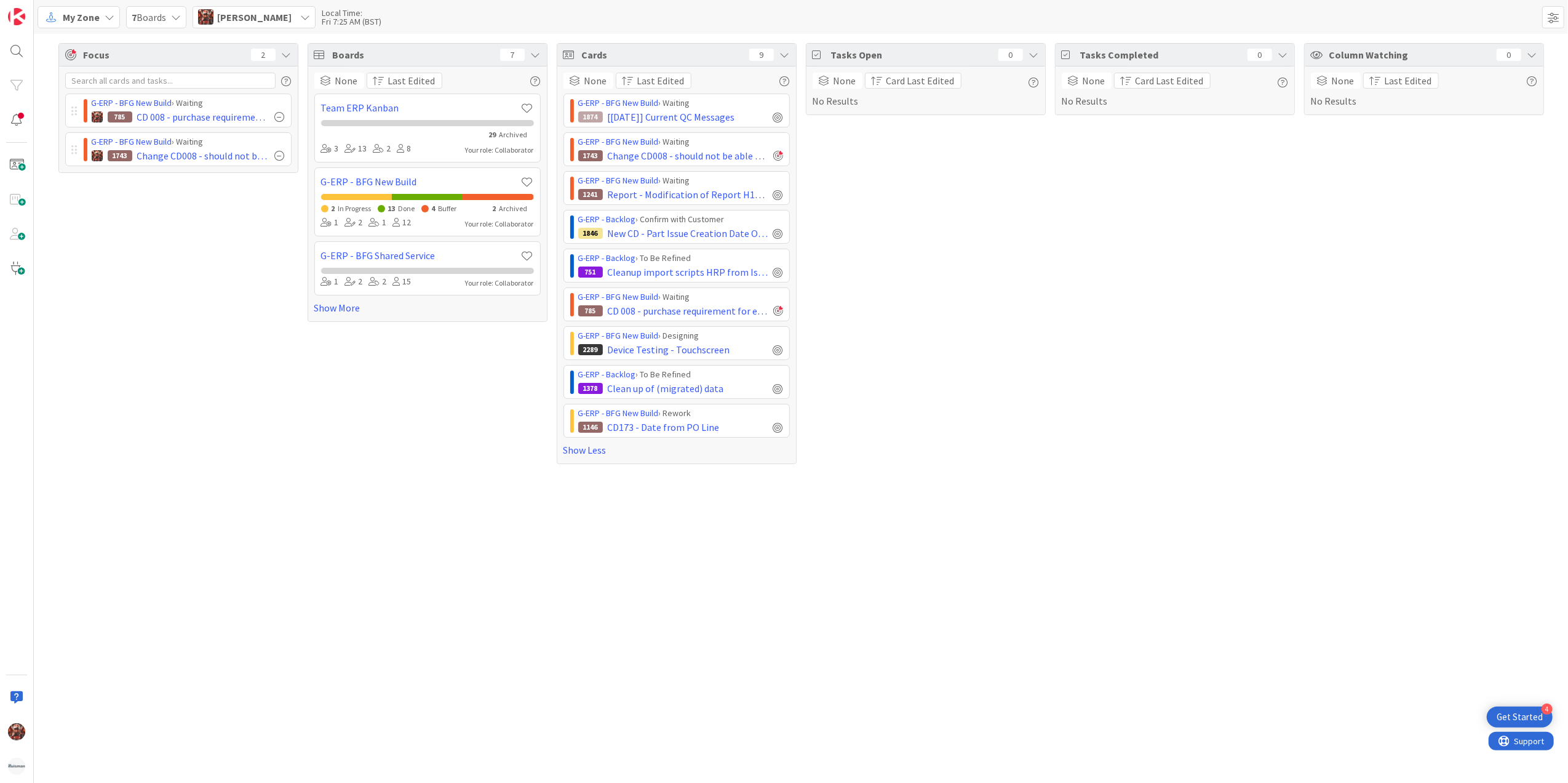
click at [86, 18] on span "My Zone" at bounding box center [81, 17] width 37 height 15
click at [87, 104] on span "Kanban" at bounding box center [109, 107] width 89 height 18
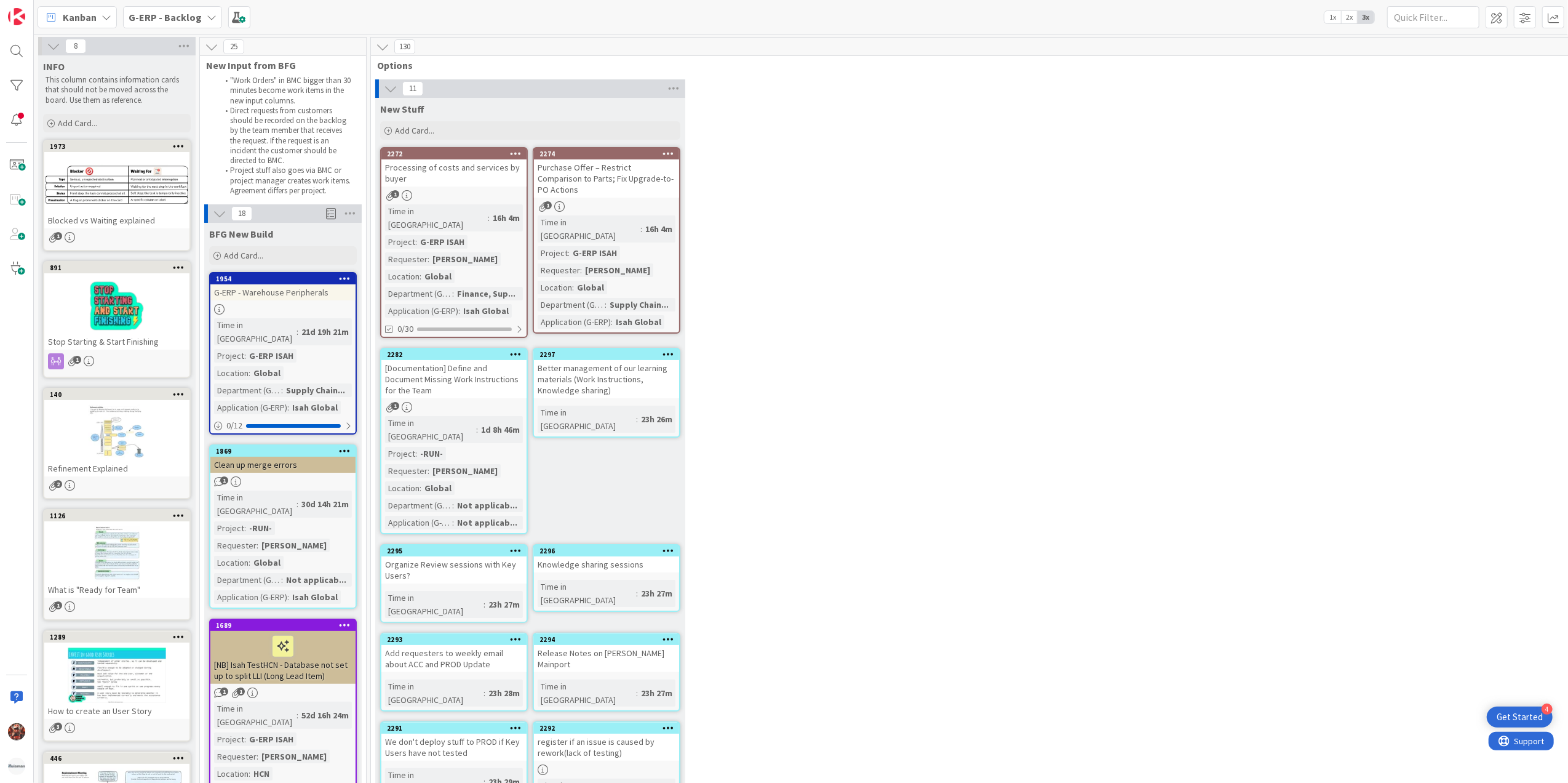
click at [180, 15] on b "G-ERP - Backlog" at bounding box center [165, 18] width 73 height 13
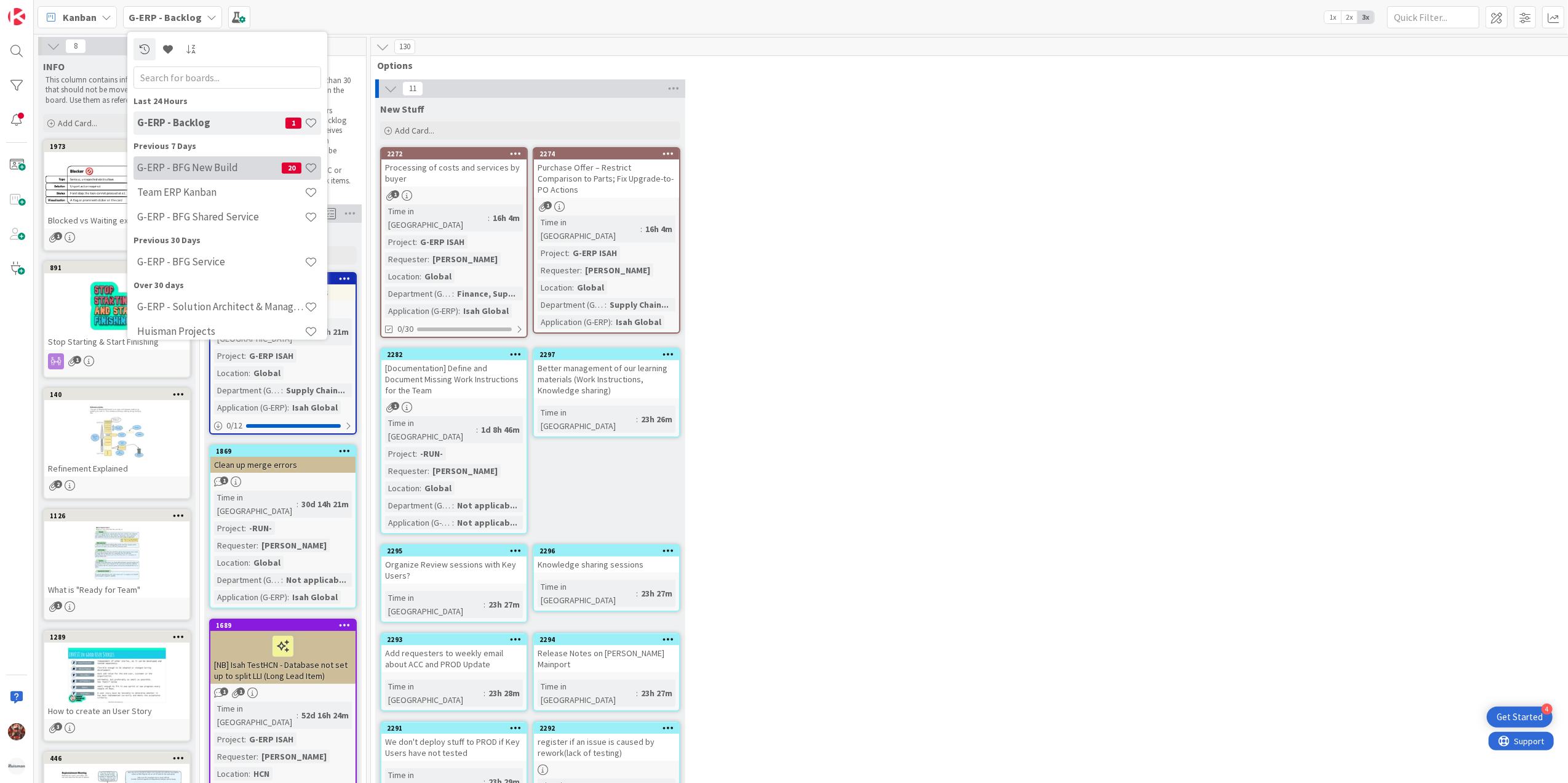
click at [180, 166] on h4 "G-ERP - BFG New Build" at bounding box center [209, 167] width 145 height 13
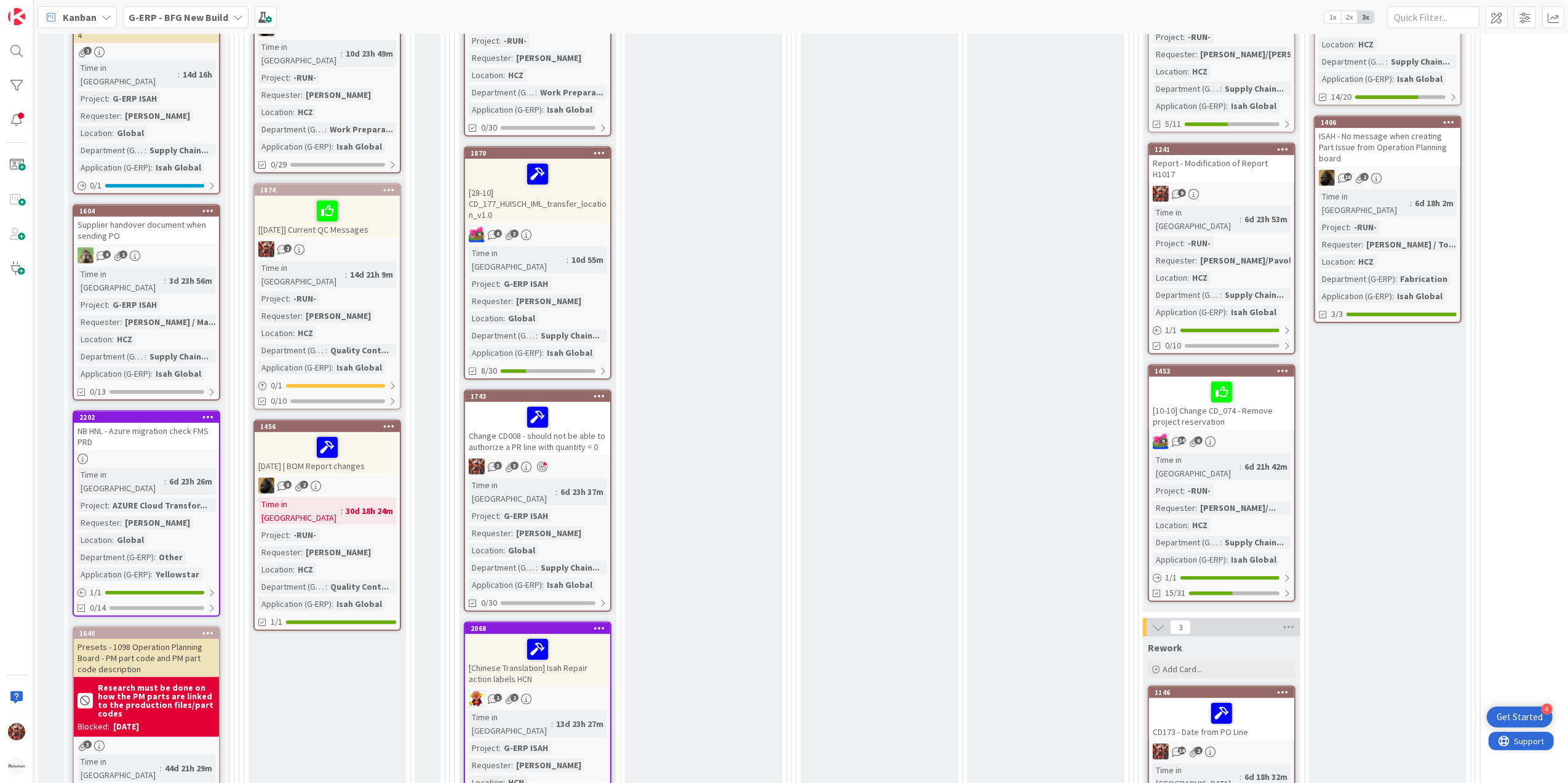
scroll to position [493, 0]
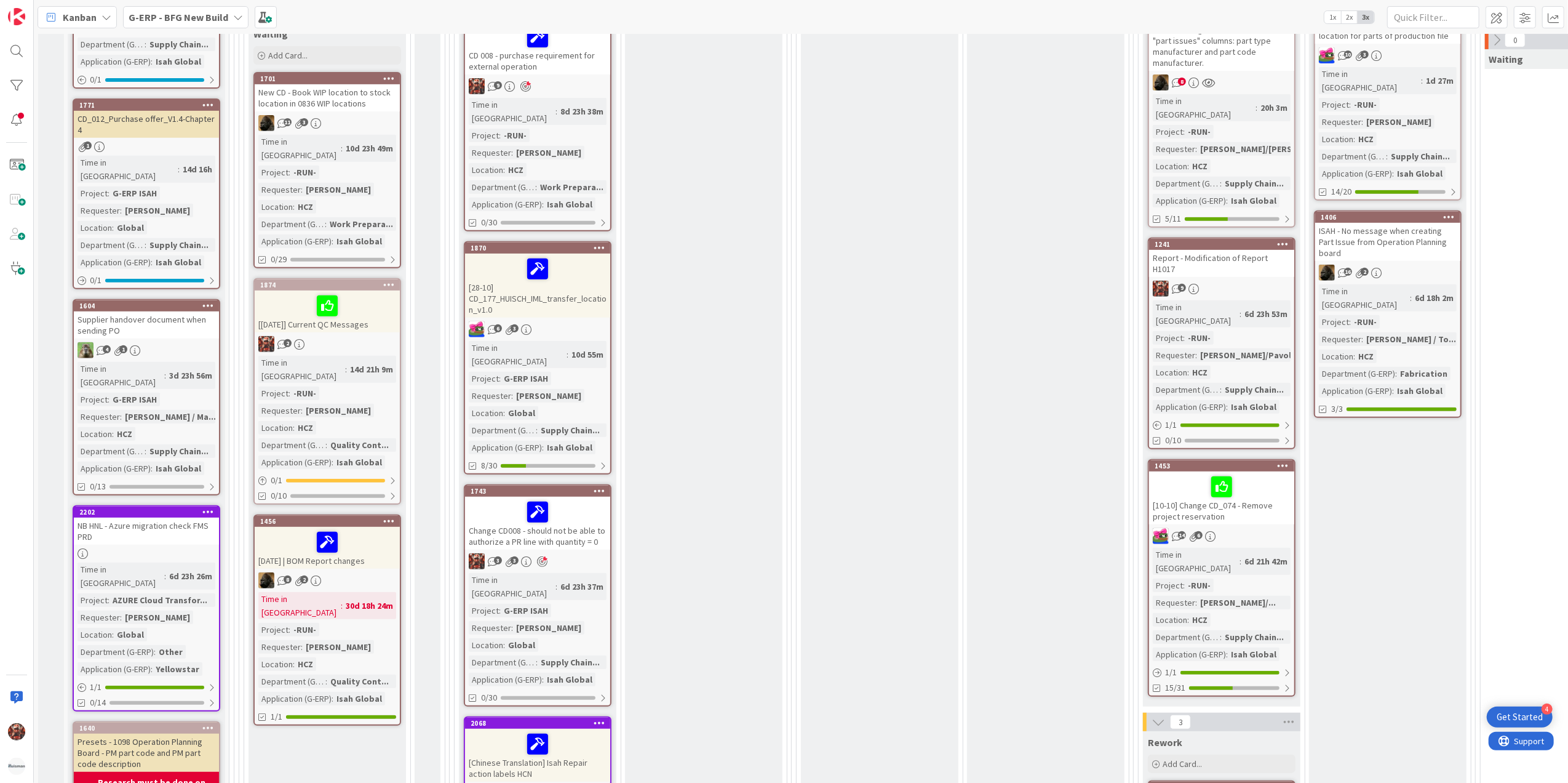
click at [1254, 250] on div "Report - Modification of Report H1017" at bounding box center [1222, 264] width 145 height 27
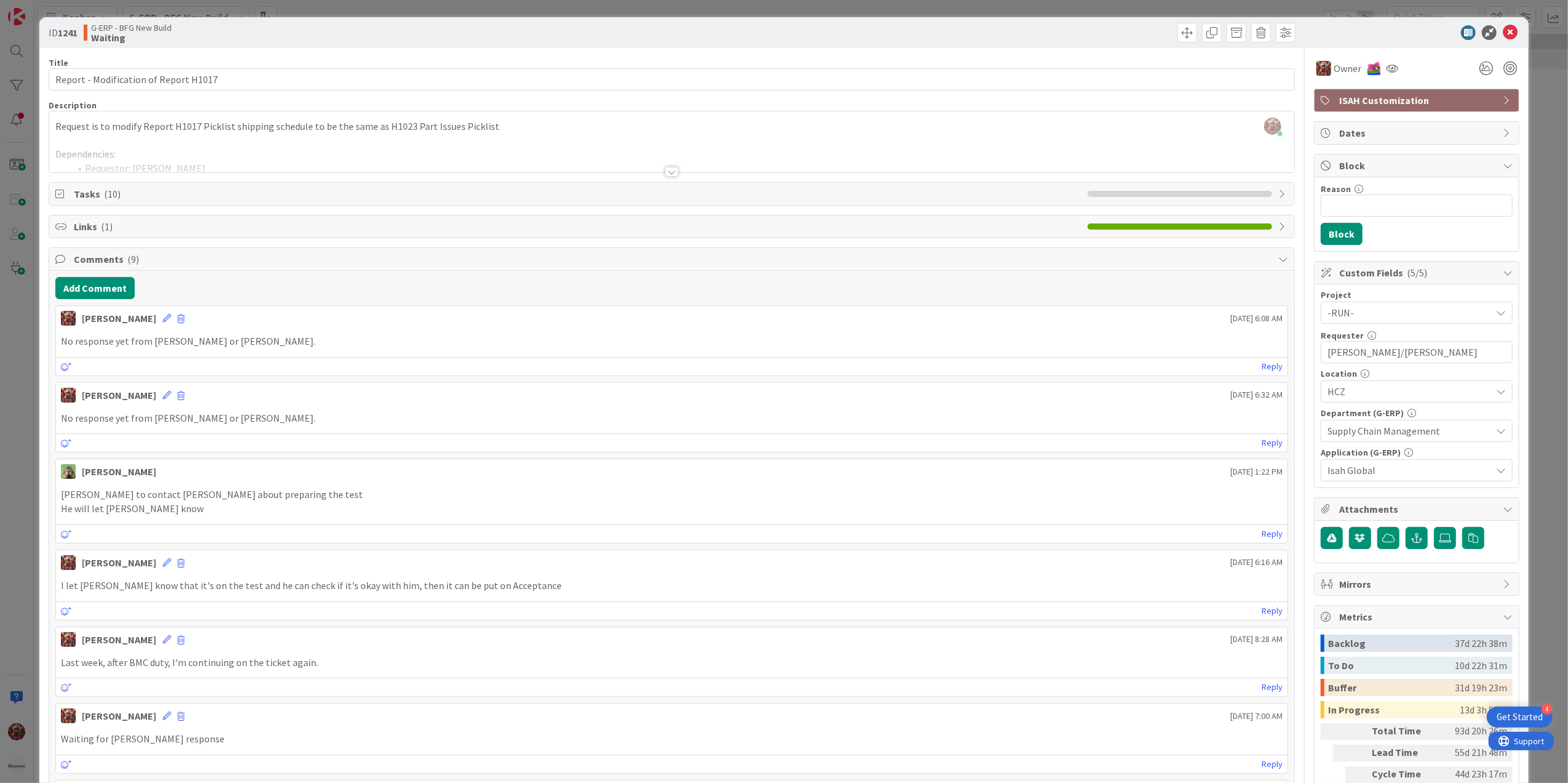
click at [1490, 32] on div at bounding box center [1411, 32] width 218 height 15
click at [1503, 32] on icon at bounding box center [1510, 32] width 15 height 15
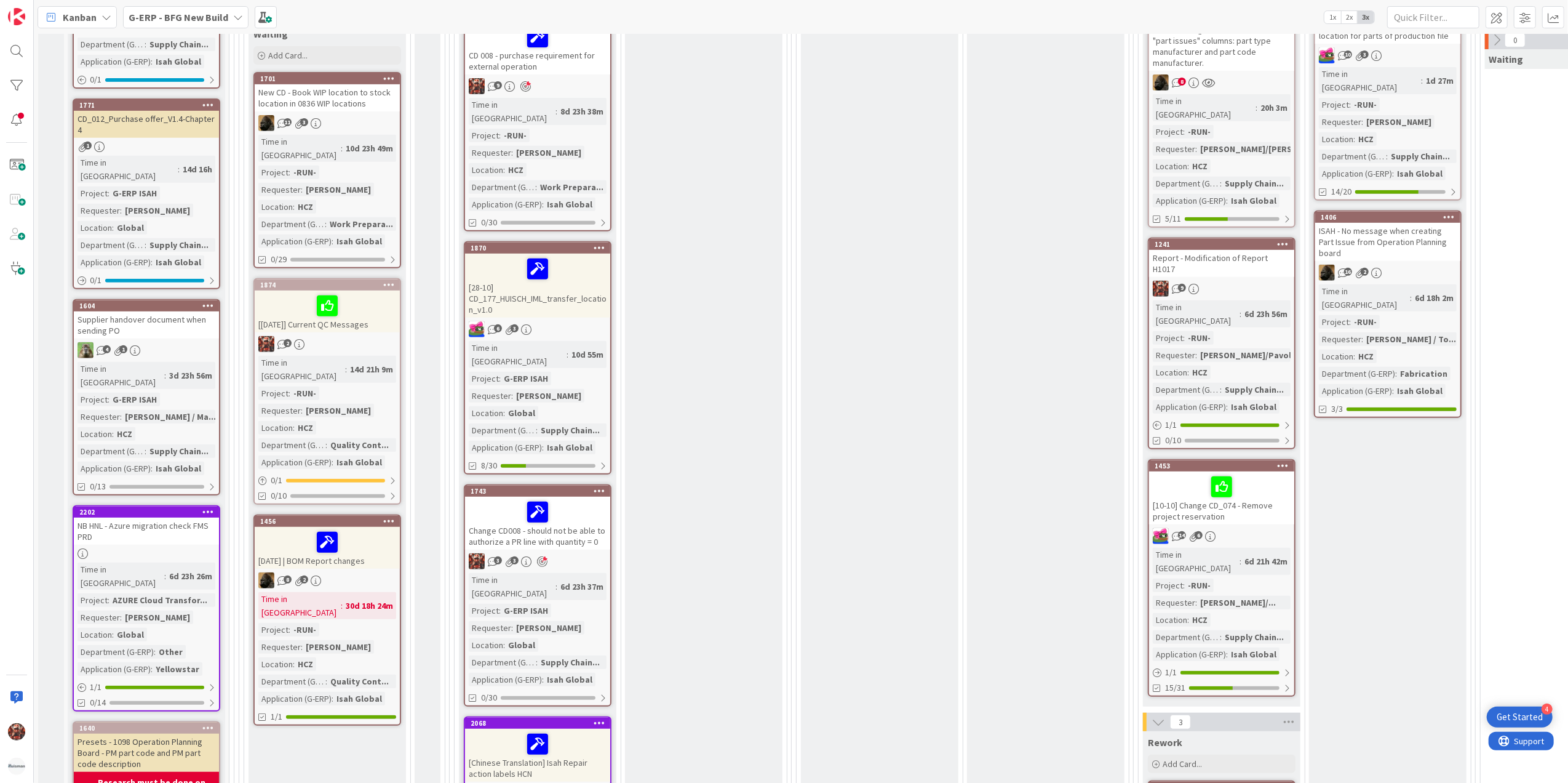
click at [1209, 250] on div "Report - Modification of Report H1017" at bounding box center [1222, 264] width 145 height 27
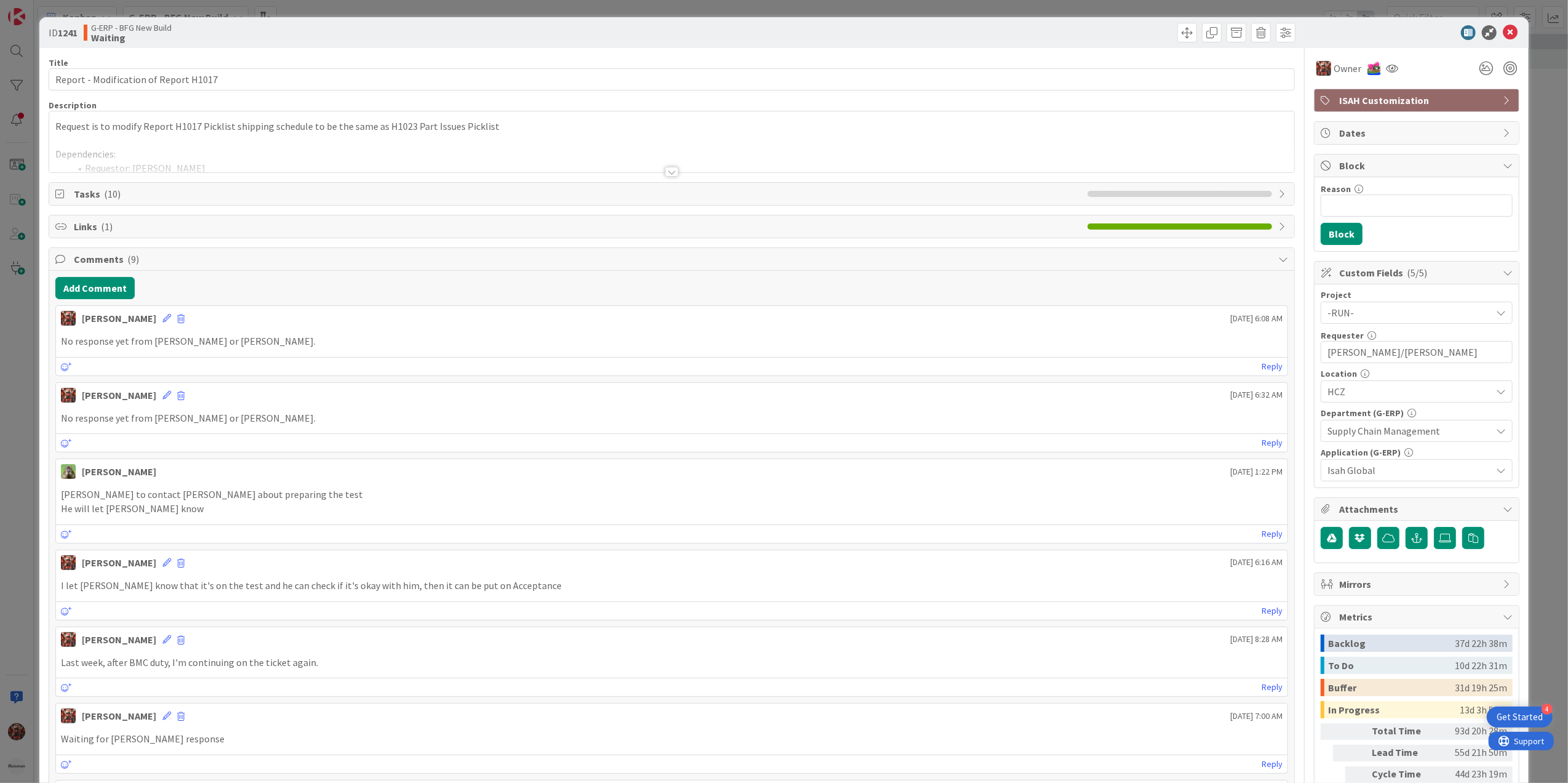
click at [646, 170] on div at bounding box center [672, 157] width 1246 height 32
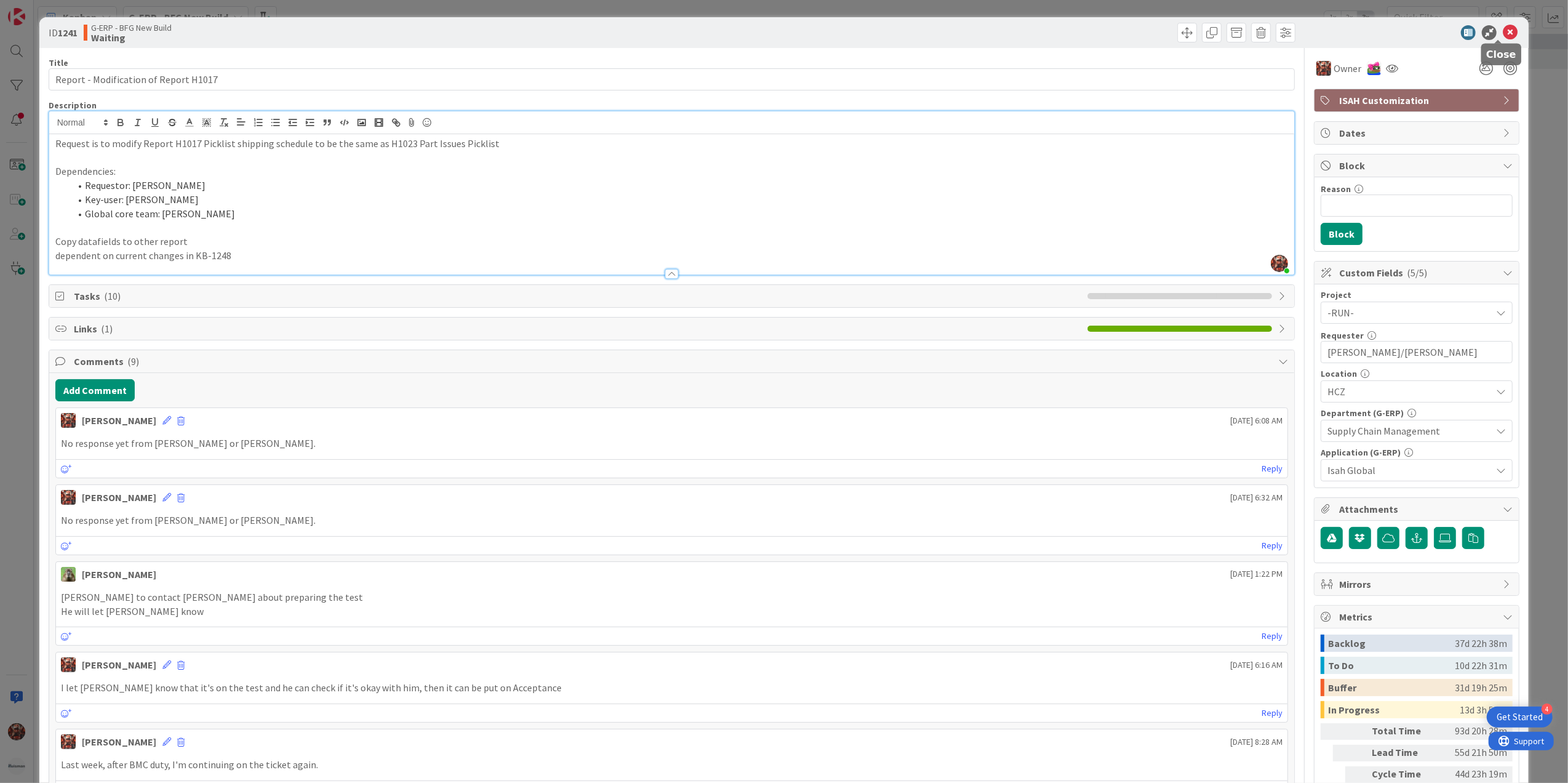
click at [1503, 25] on icon at bounding box center [1510, 32] width 15 height 15
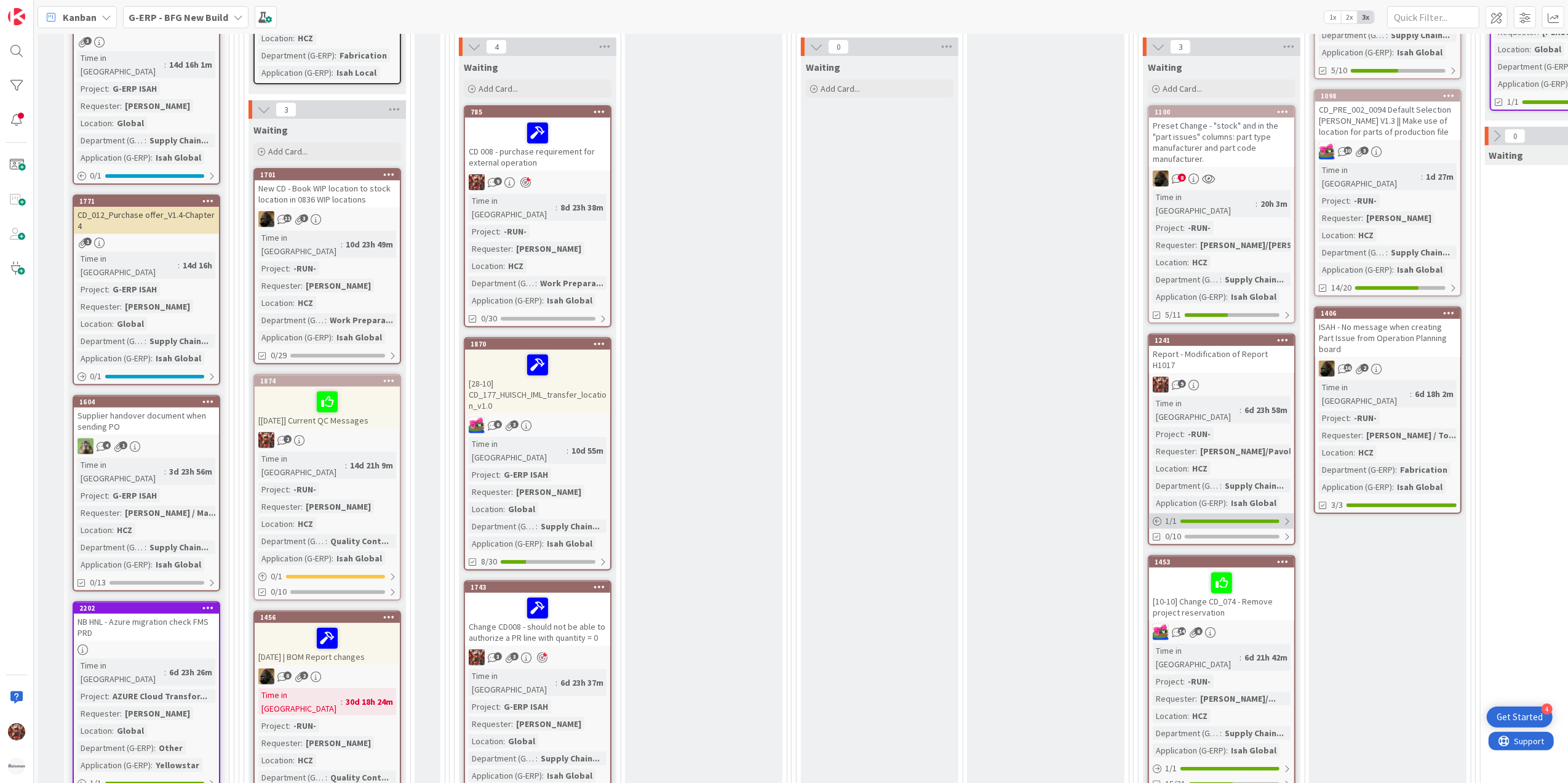
scroll to position [246, 0]
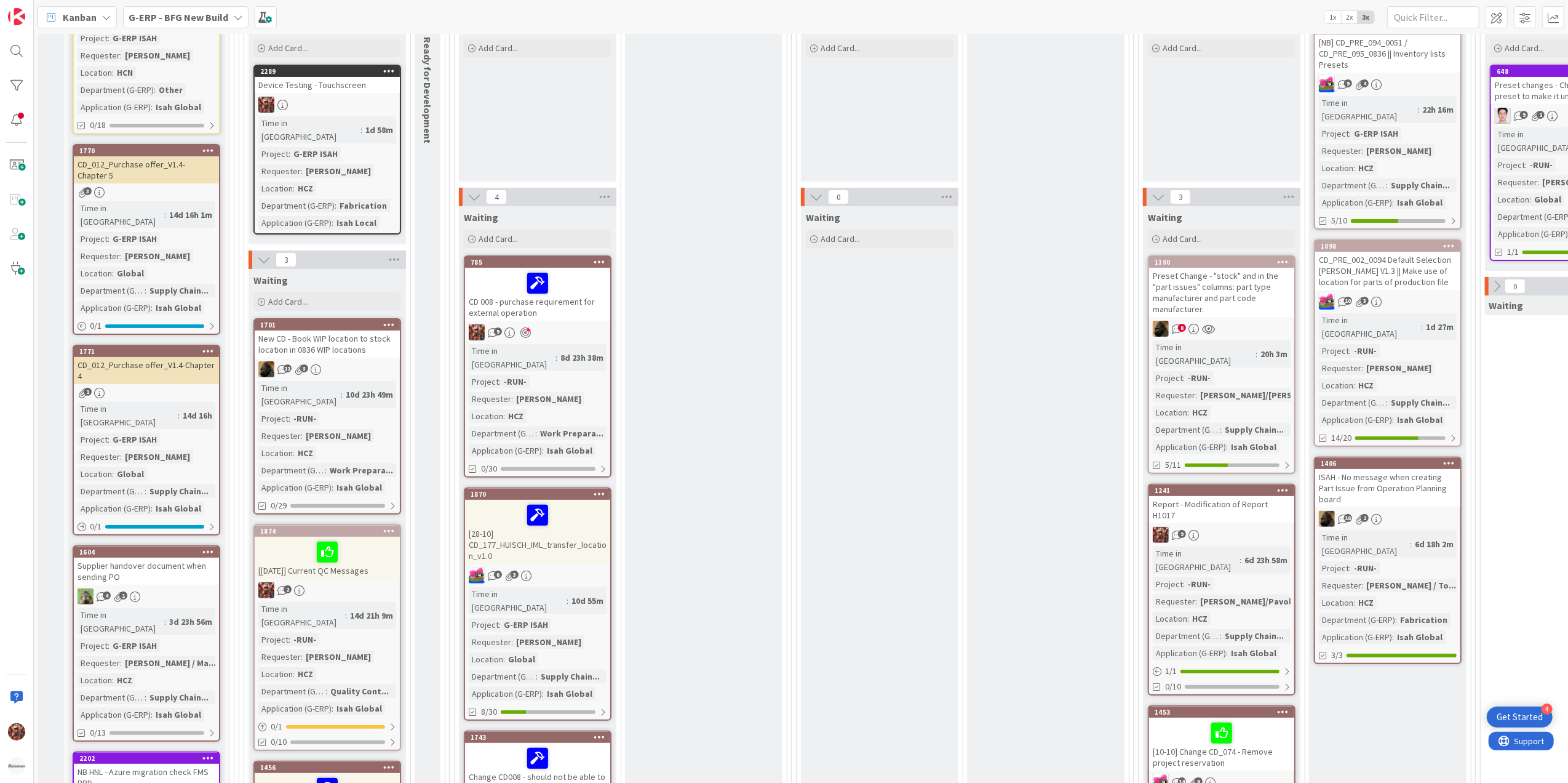
click at [1215, 496] on div "Report - Modification of Report H1017" at bounding box center [1222, 510] width 145 height 27
